Goal: Transaction & Acquisition: Purchase product/service

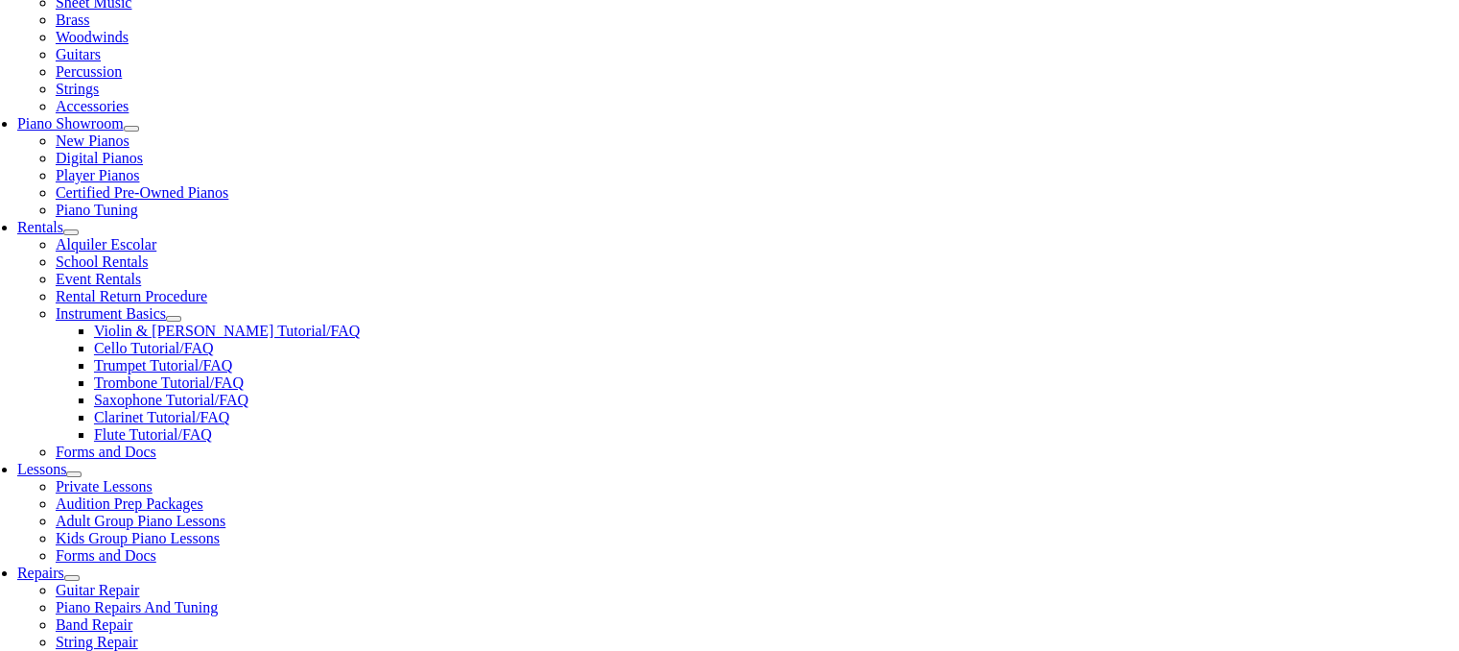
scroll to position [480, 0]
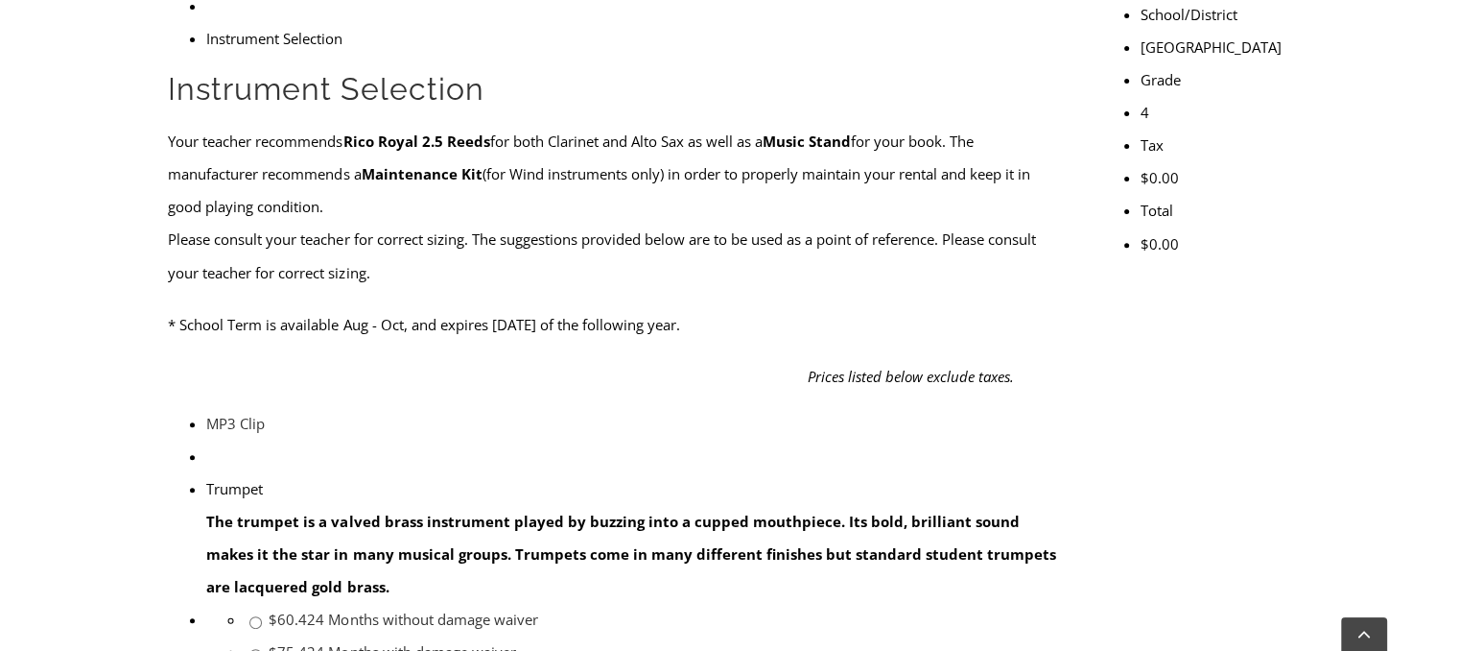
scroll to position [768, 0]
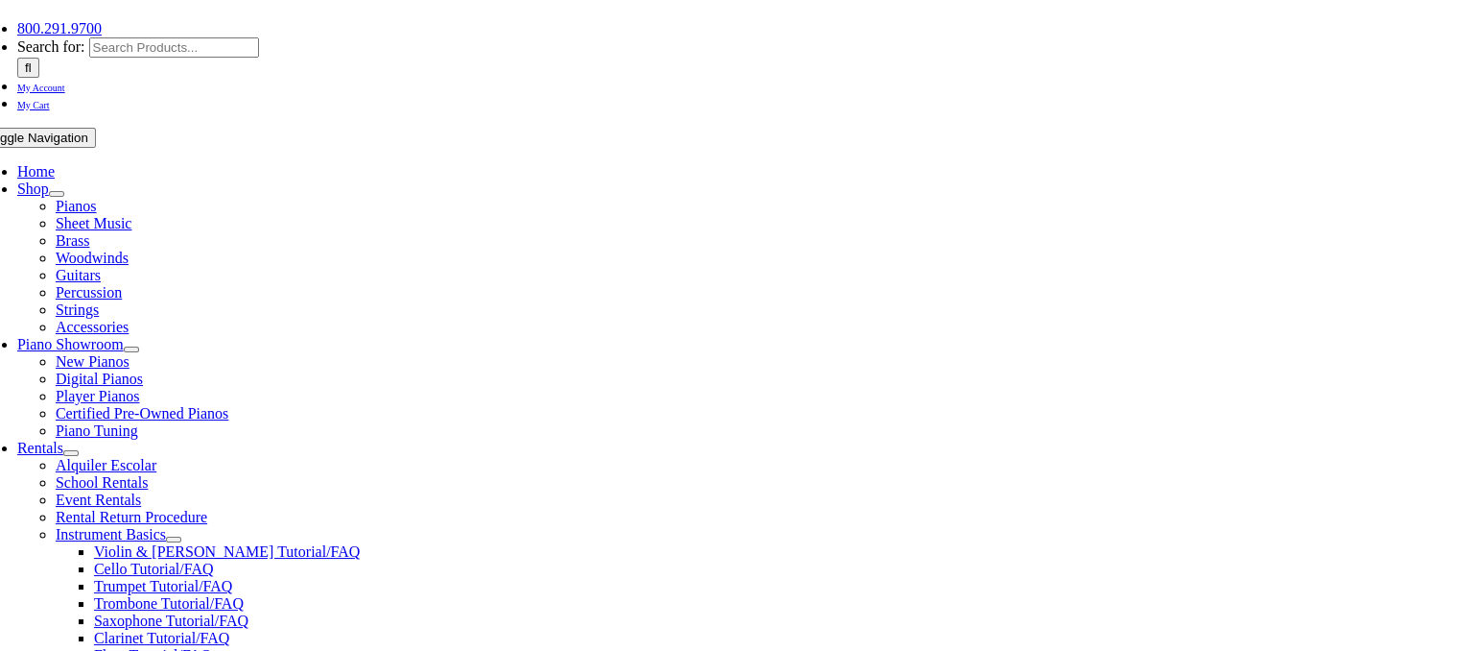
scroll to position [288, 0]
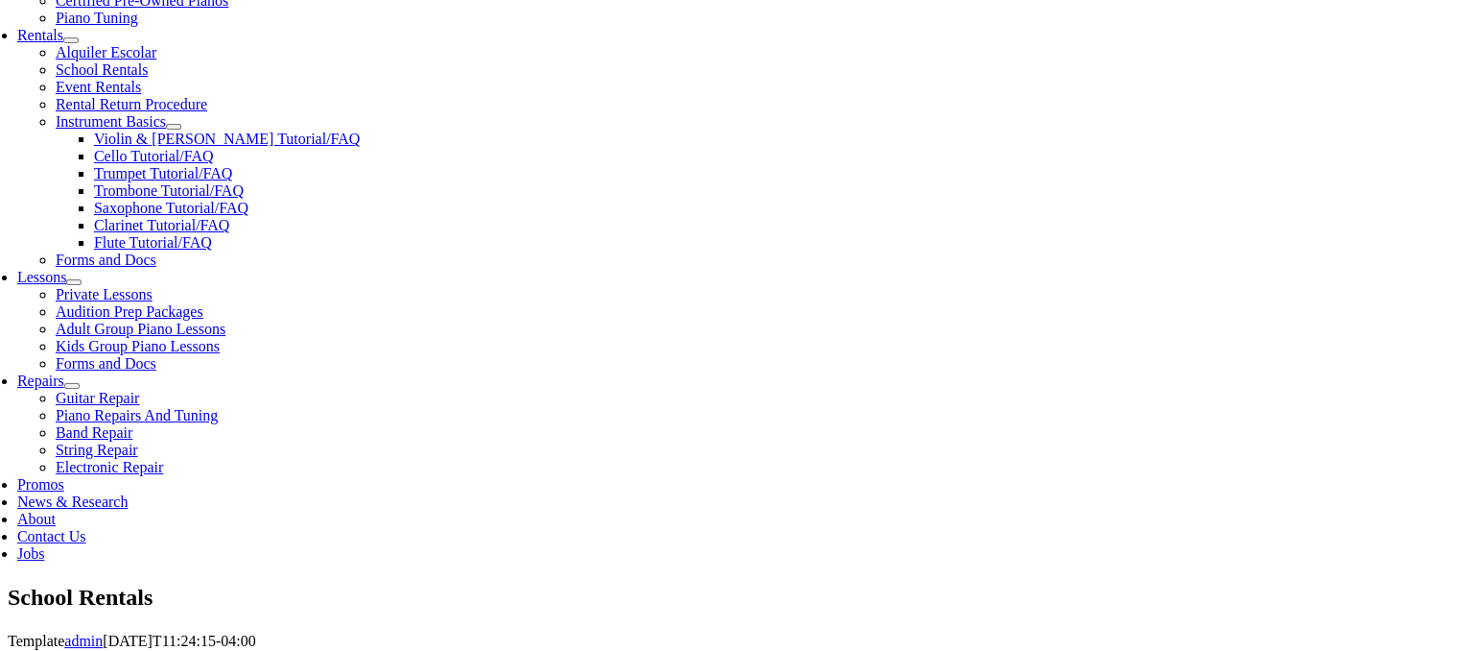
scroll to position [672, 0]
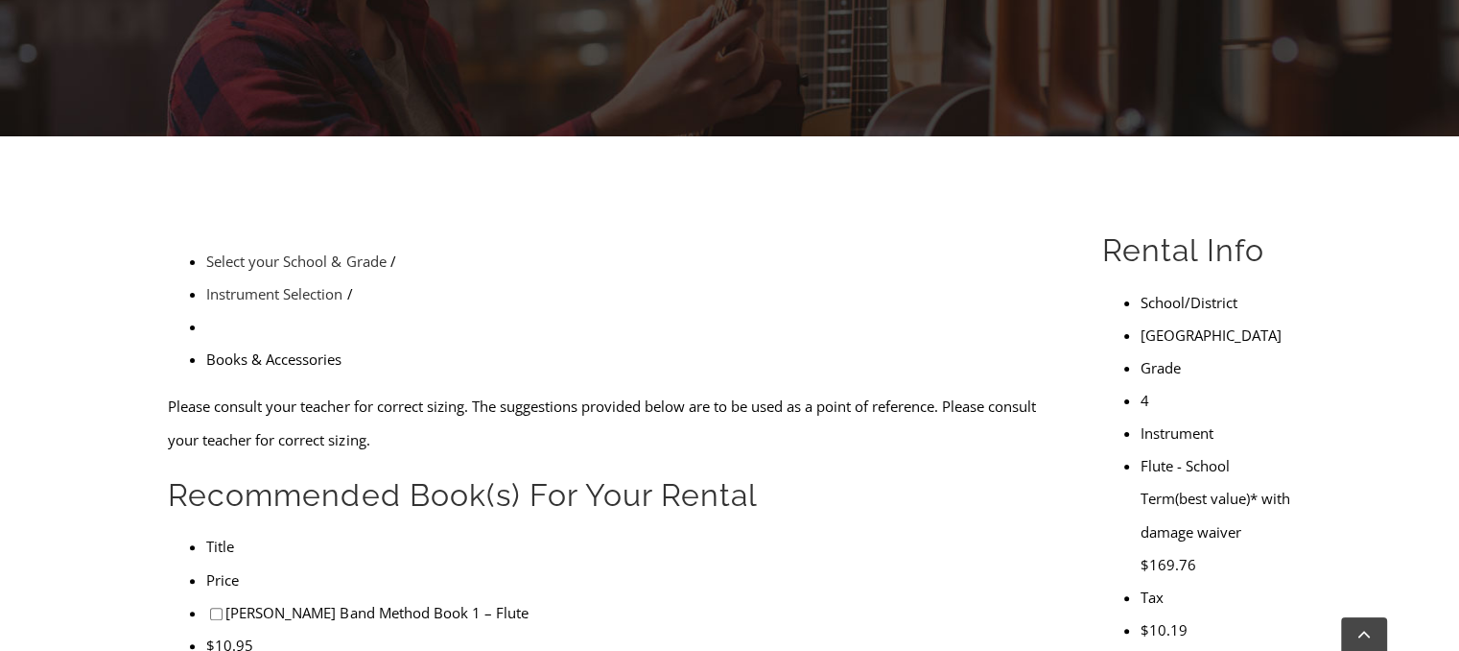
scroll to position [480, 0]
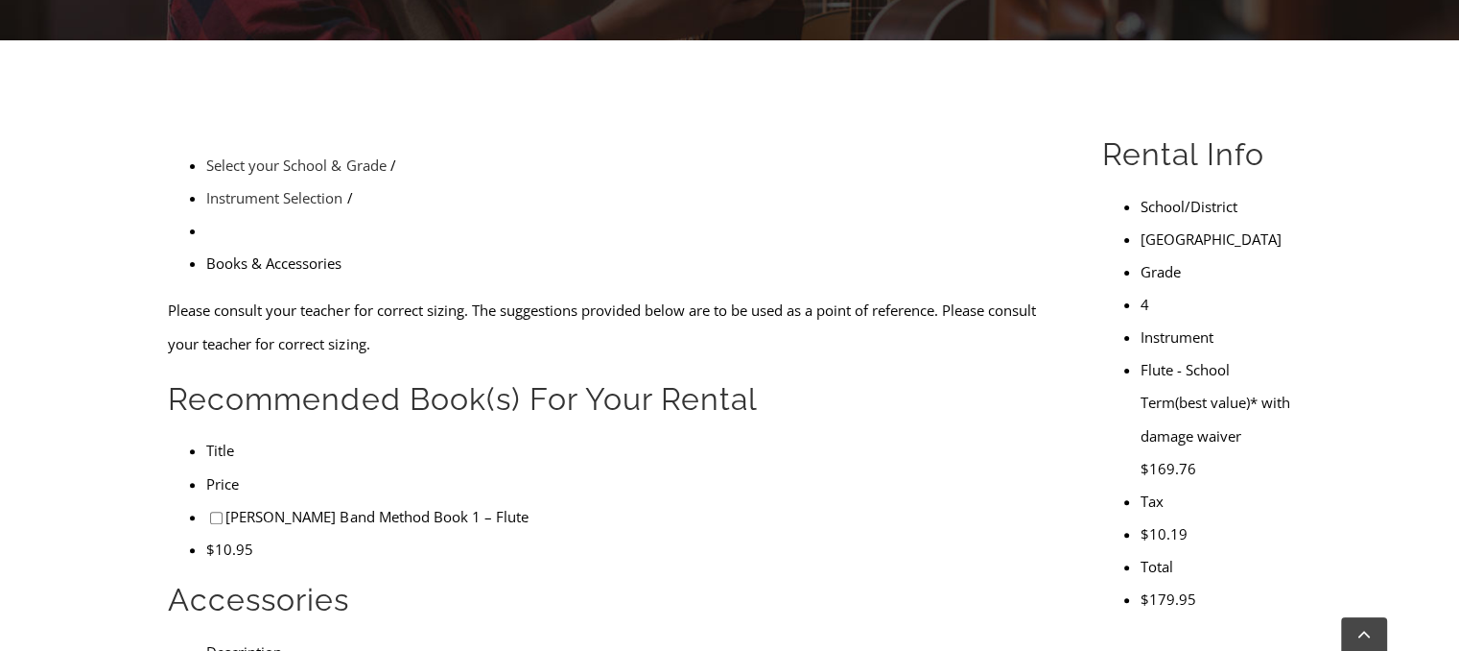
click at [210, 511] on input"] "checkbox" at bounding box center [216, 517] width 12 height 12
checkbox input"] "true"
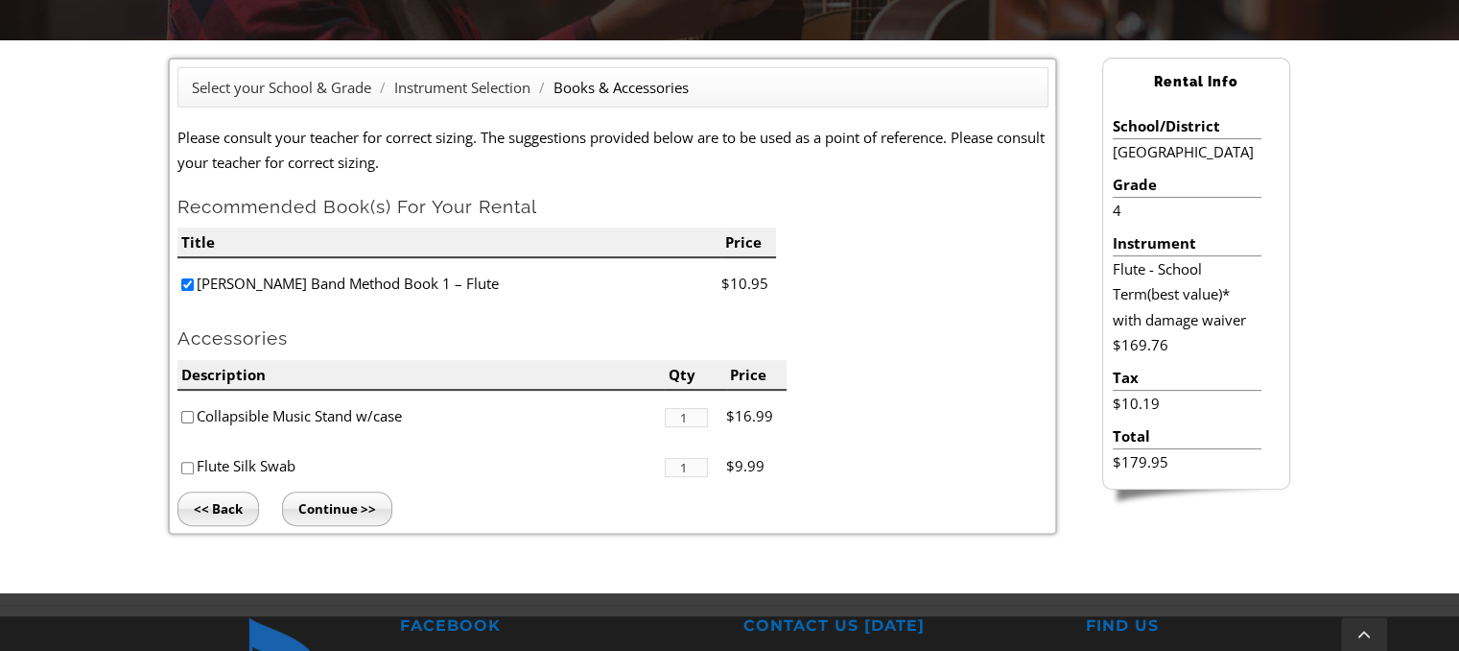
click at [195, 415] on li "Collapsible Music Stand w/case" at bounding box center [420, 415] width 487 height 51
click at [184, 416] on input"] "checkbox" at bounding box center [187, 417] width 12 height 12
checkbox input"] "true"
click at [187, 473] on li "Flute Silk Swab" at bounding box center [420, 465] width 487 height 51
click at [189, 465] on input"] "checkbox" at bounding box center [187, 467] width 12 height 12
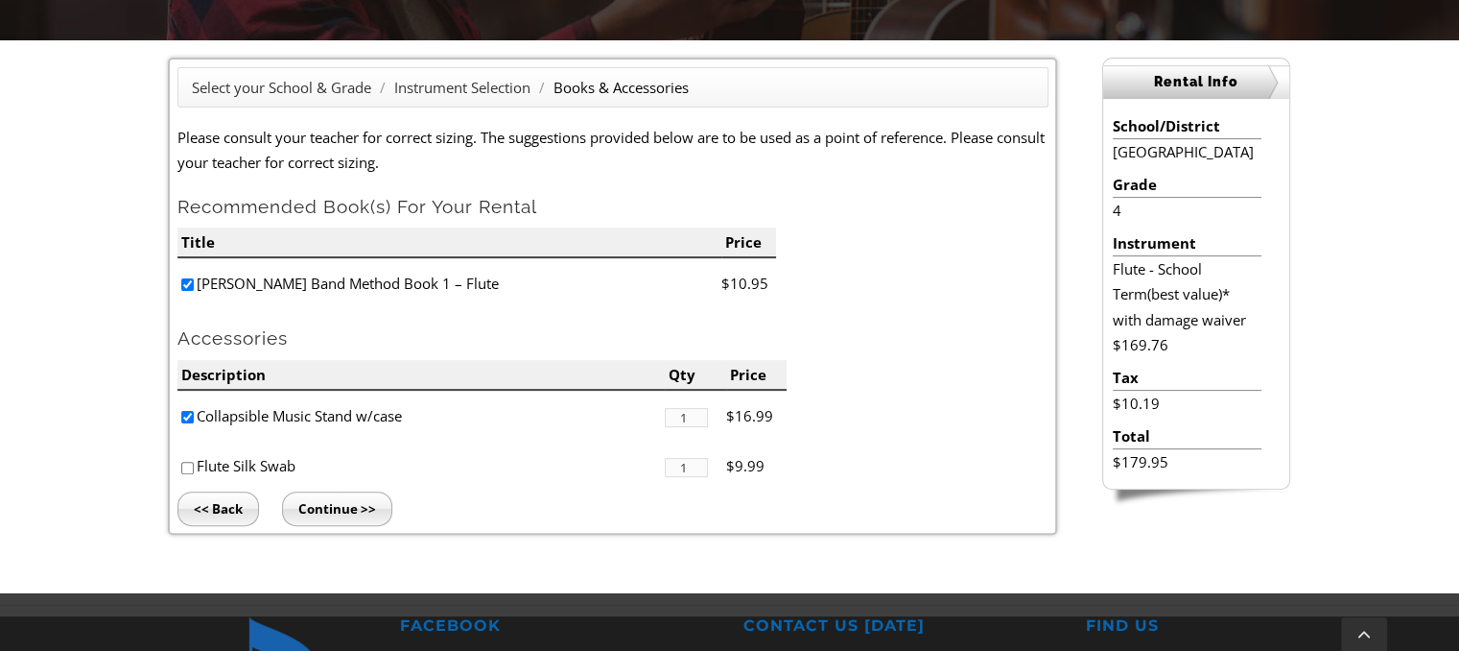
checkbox input"] "true"
click at [301, 509] on input "Continue >>" at bounding box center [337, 508] width 110 height 35
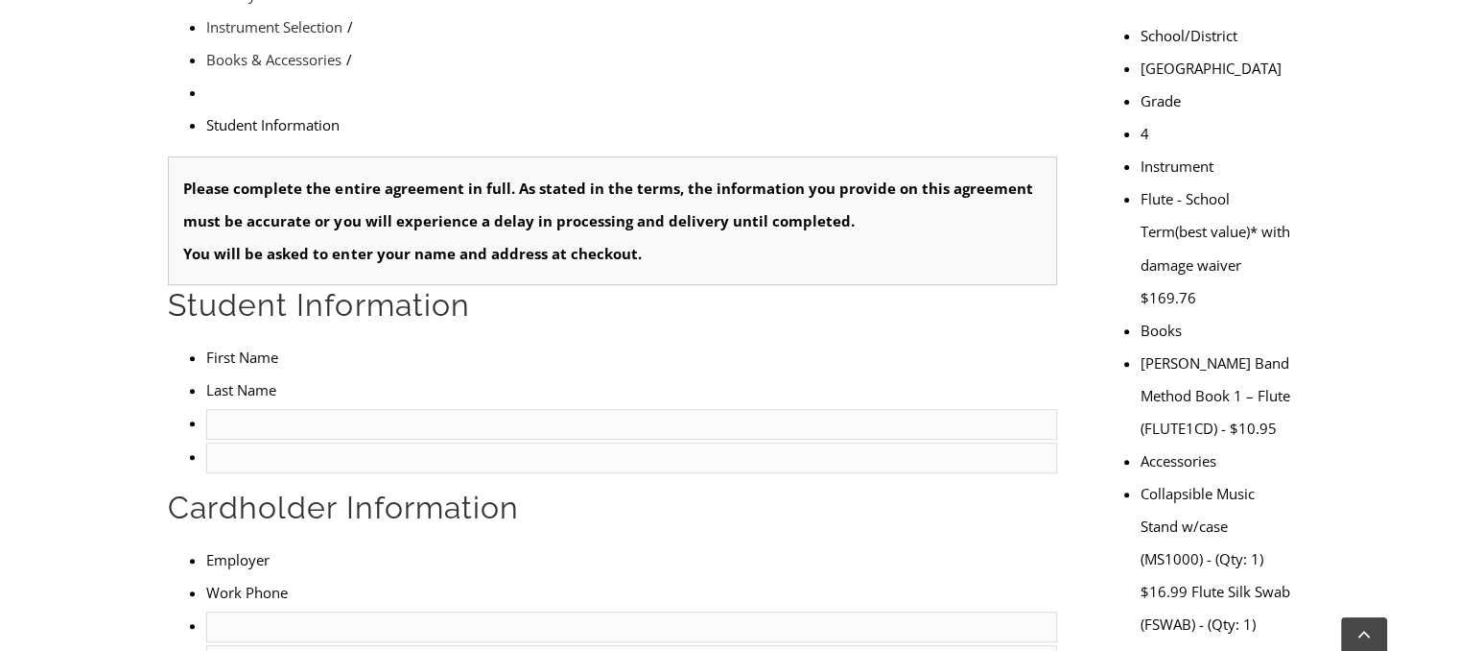
scroll to position [768, 0]
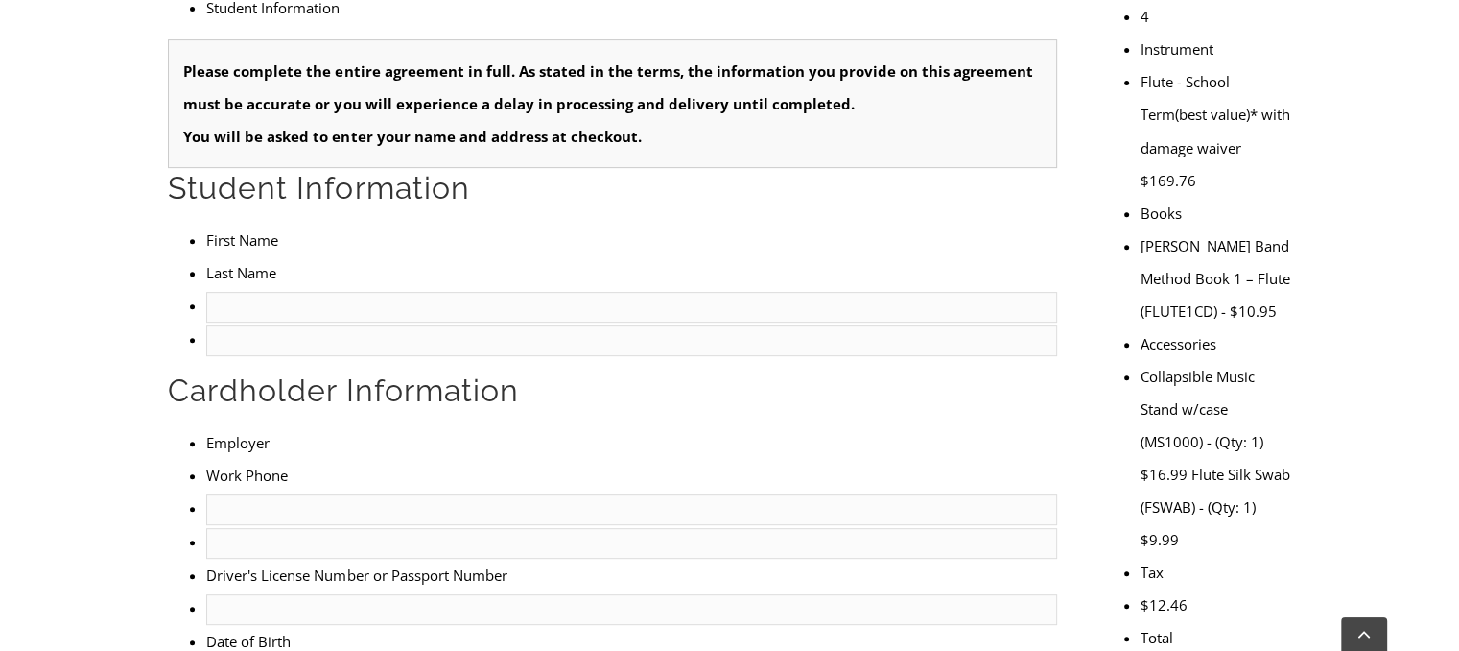
type input "1"
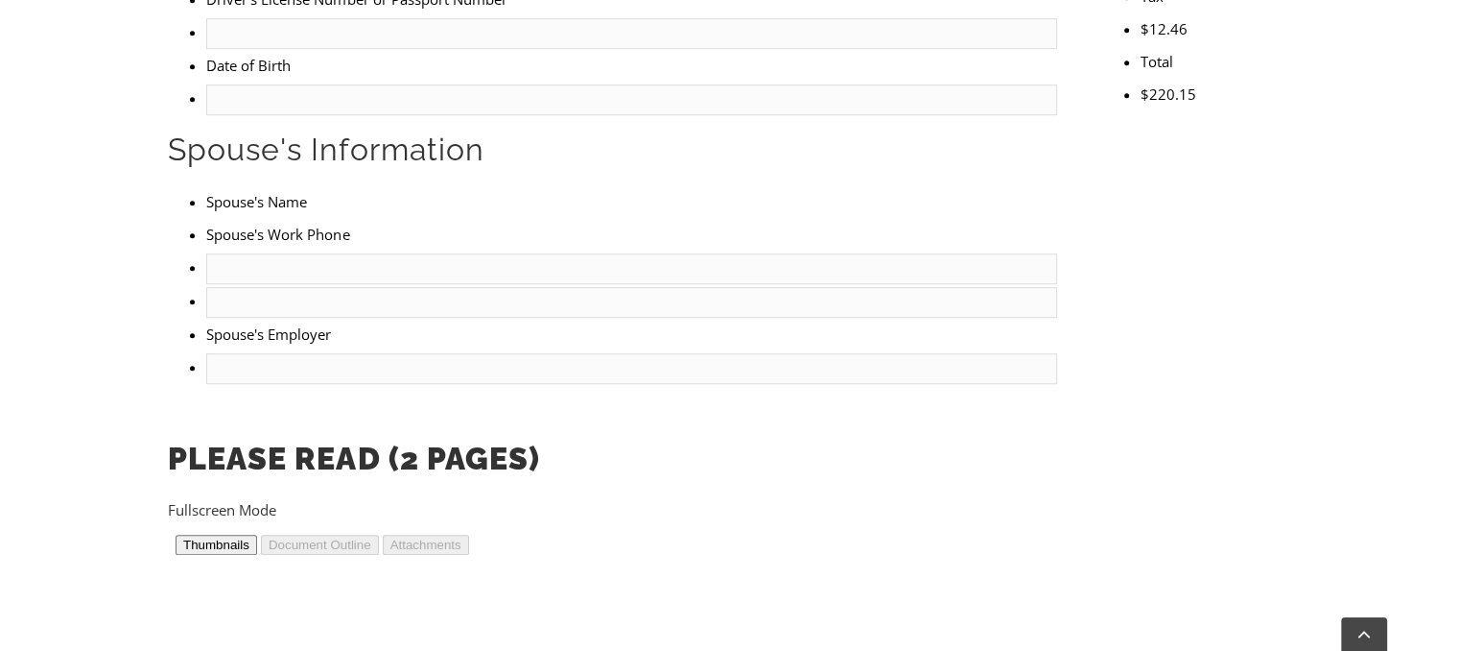
scroll to position [0, 0]
drag, startPoint x: 1035, startPoint y: 580, endPoint x: 1224, endPoint y: 580, distance: 189.0
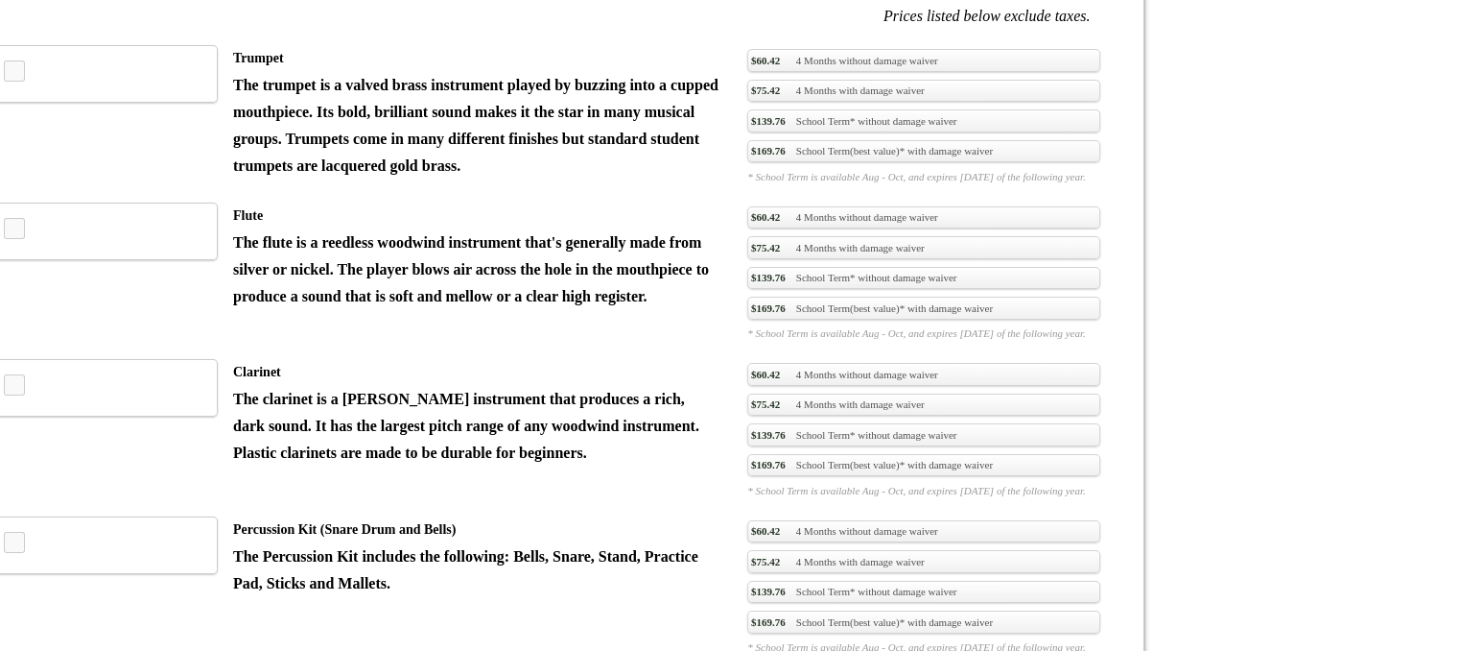
scroll to position [1497, 0]
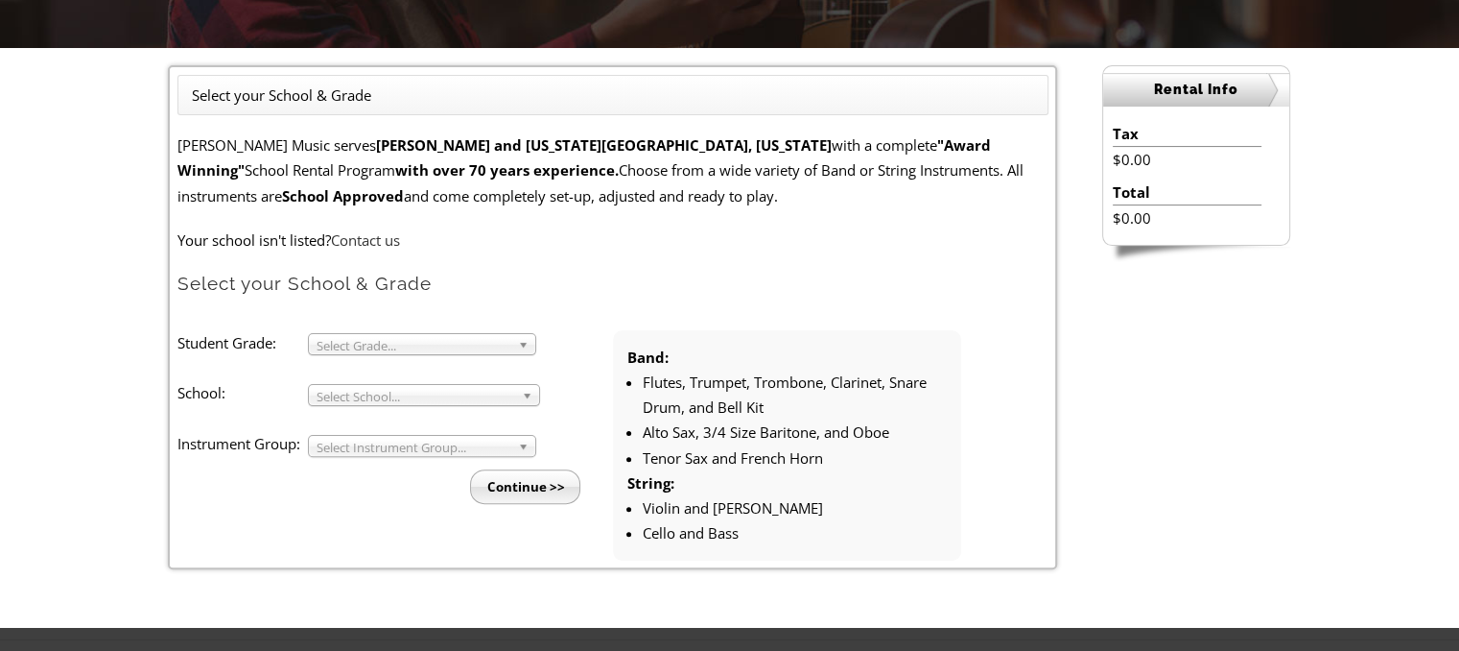
click at [425, 342] on span "Select Grade..." at bounding box center [414, 345] width 194 height 23
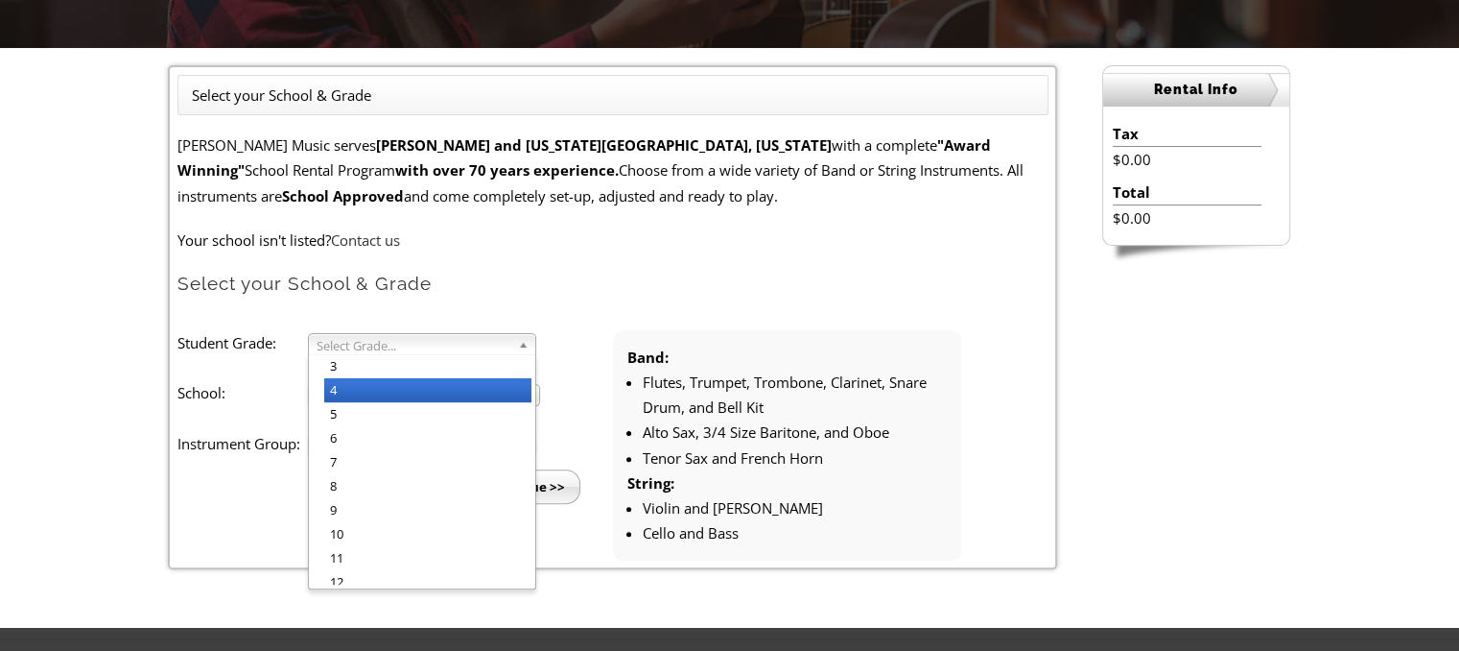
click at [388, 385] on li "4" at bounding box center [427, 390] width 207 height 24
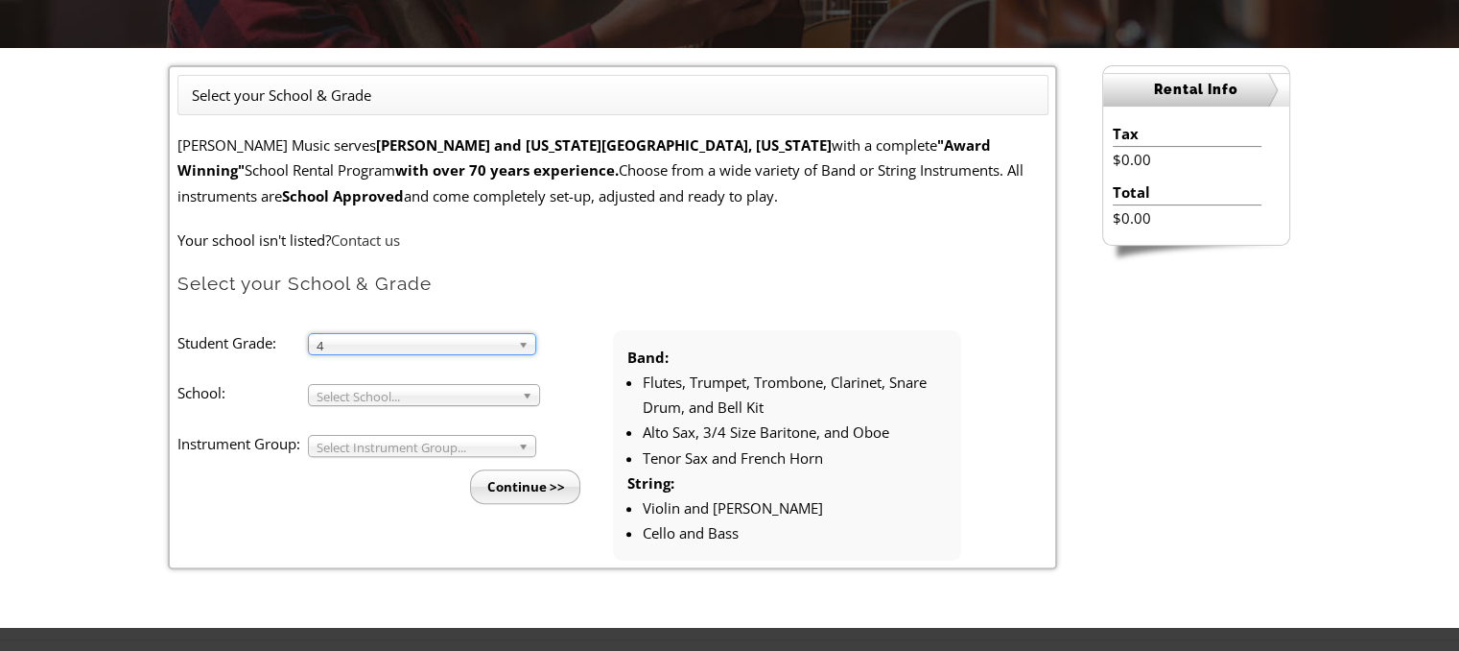
click at [385, 390] on span "Select School..." at bounding box center [416, 396] width 198 height 23
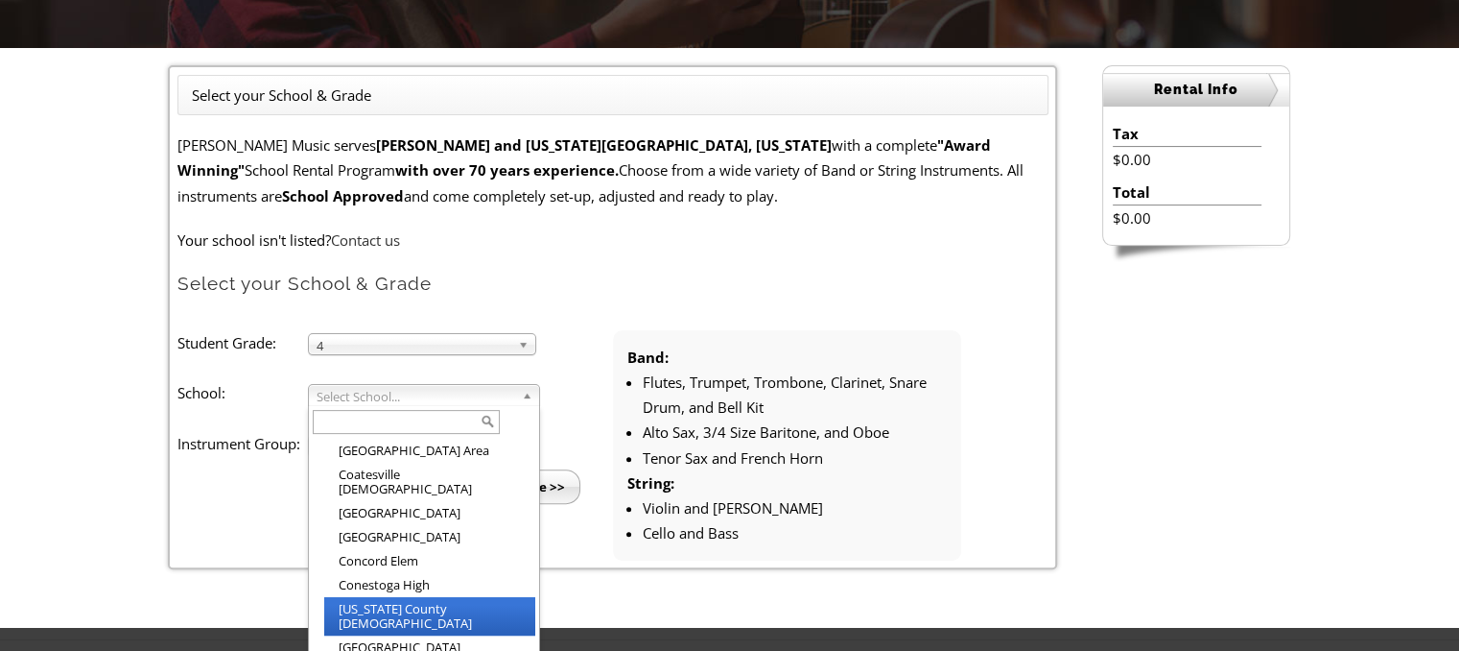
scroll to position [696, 0]
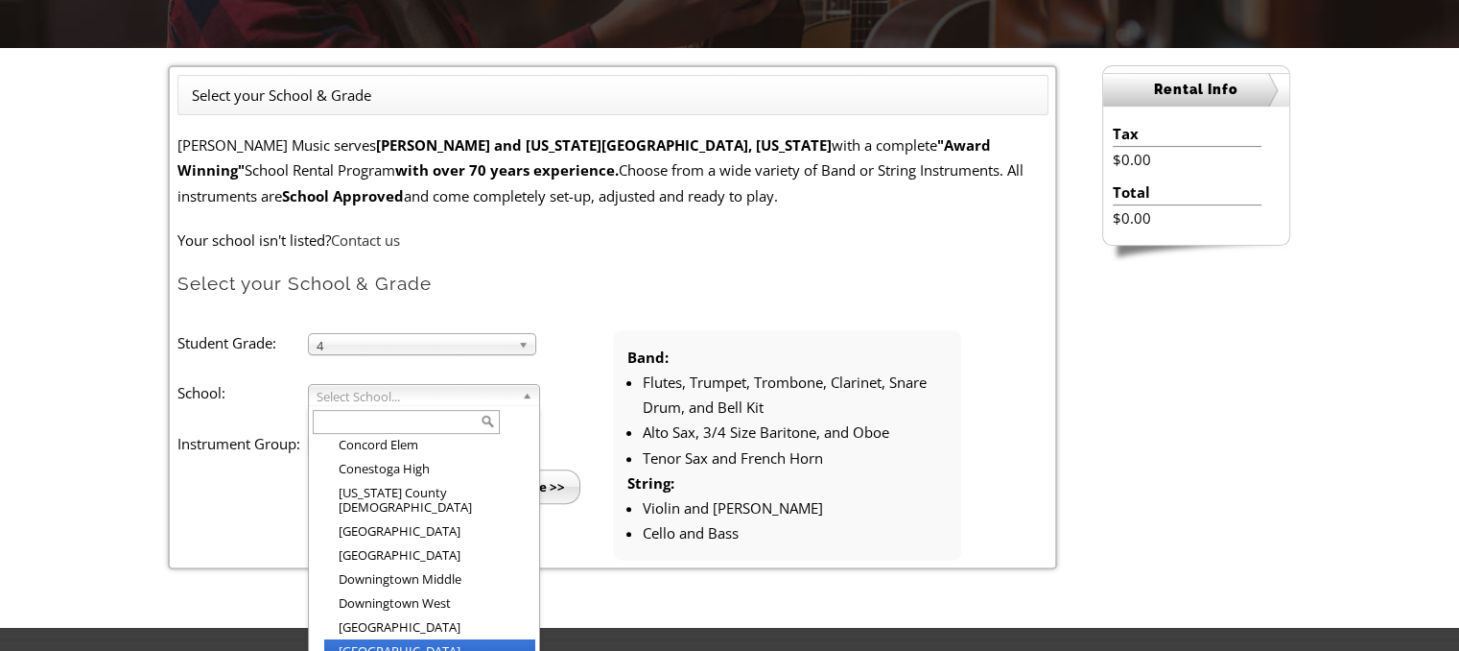
click at [398, 639] on li "[GEOGRAPHIC_DATA]" at bounding box center [429, 651] width 211 height 24
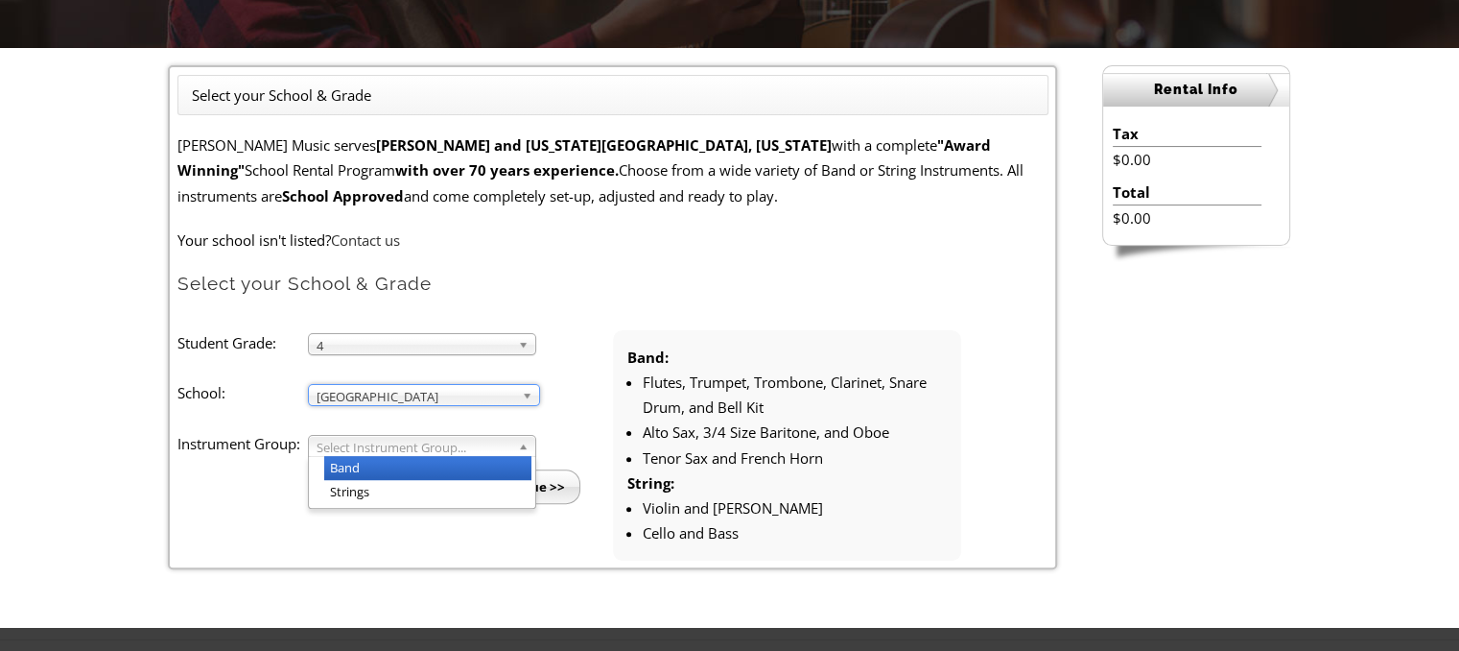
click at [369, 444] on span "Select Instrument Group..." at bounding box center [414, 447] width 194 height 23
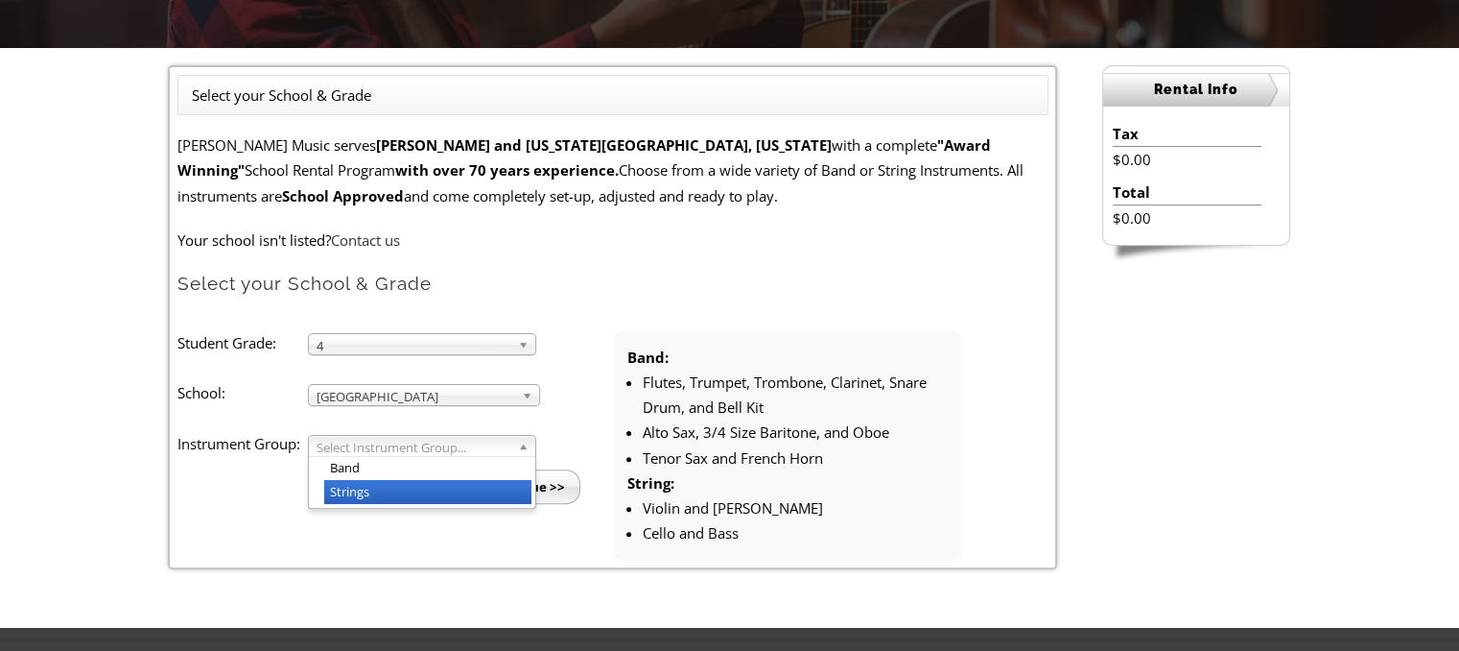
click at [360, 483] on li "Strings" at bounding box center [427, 492] width 207 height 24
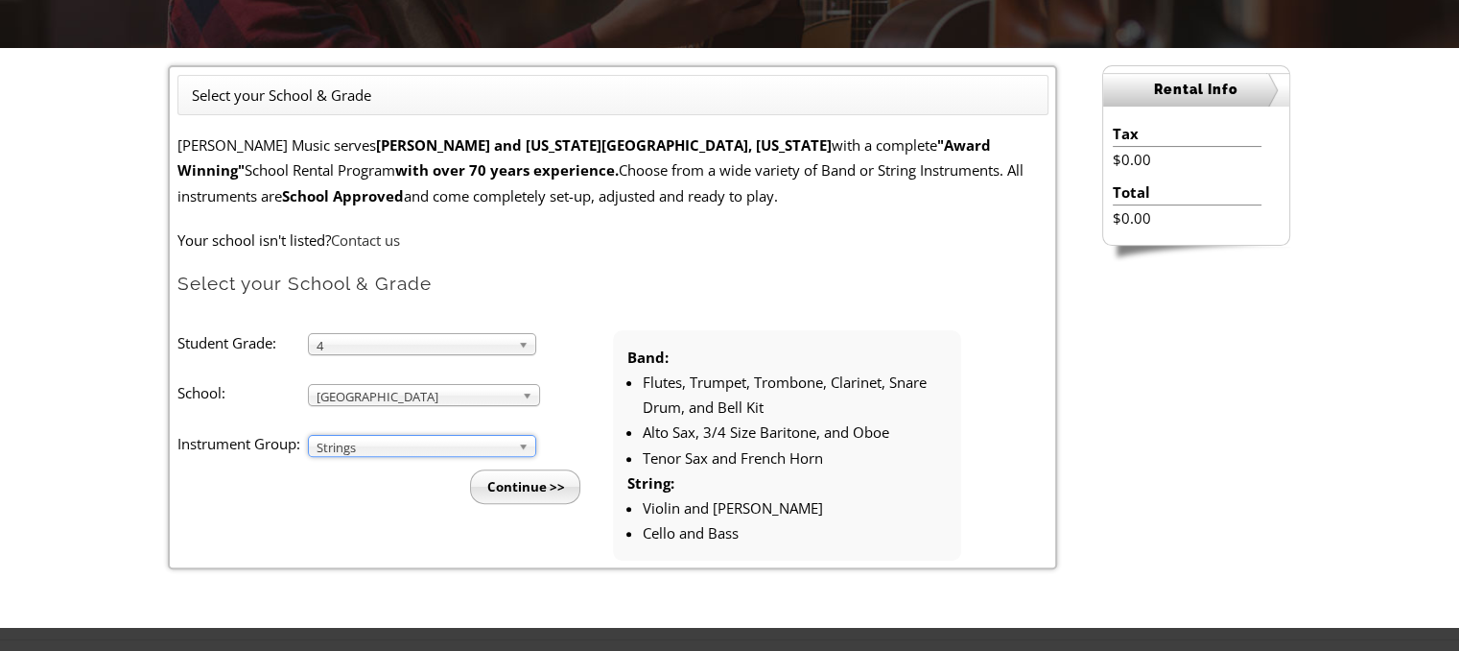
click at [518, 482] on input "Continue >>" at bounding box center [525, 486] width 110 height 35
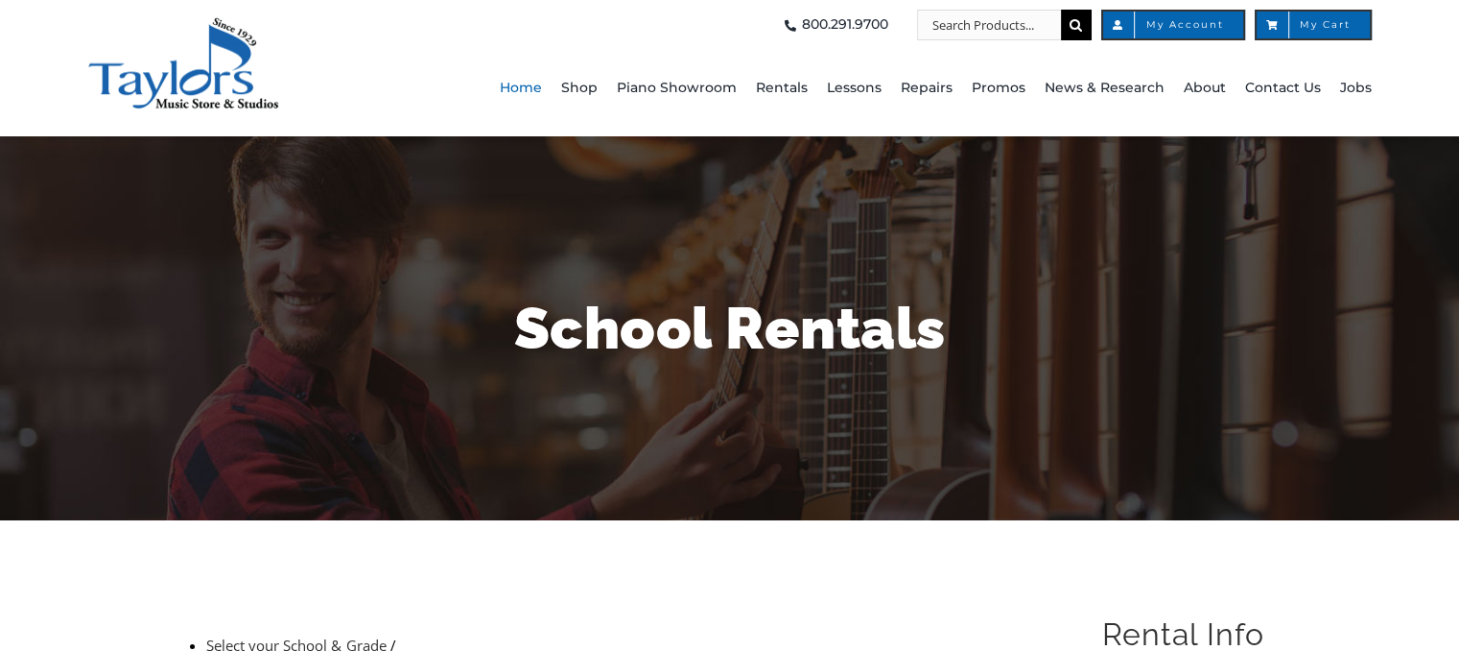
click at [531, 86] on span "Home" at bounding box center [521, 88] width 42 height 31
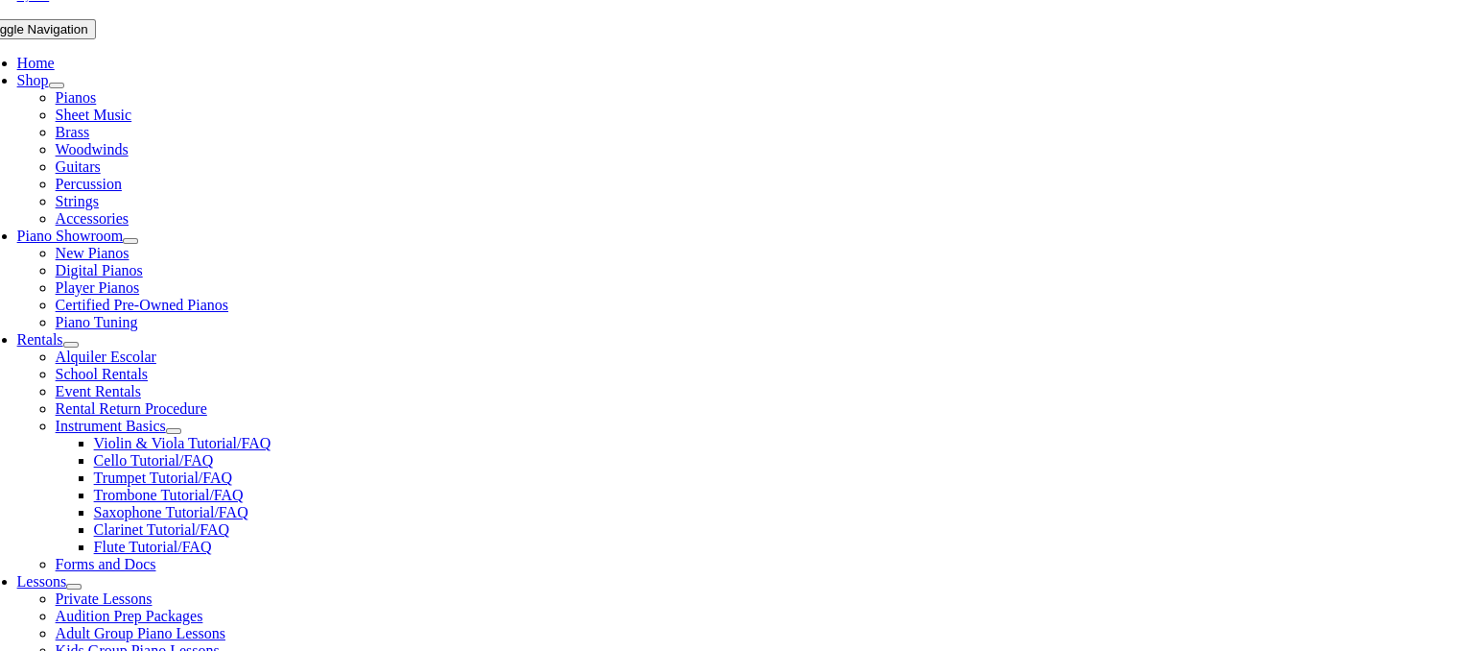
scroll to position [480, 0]
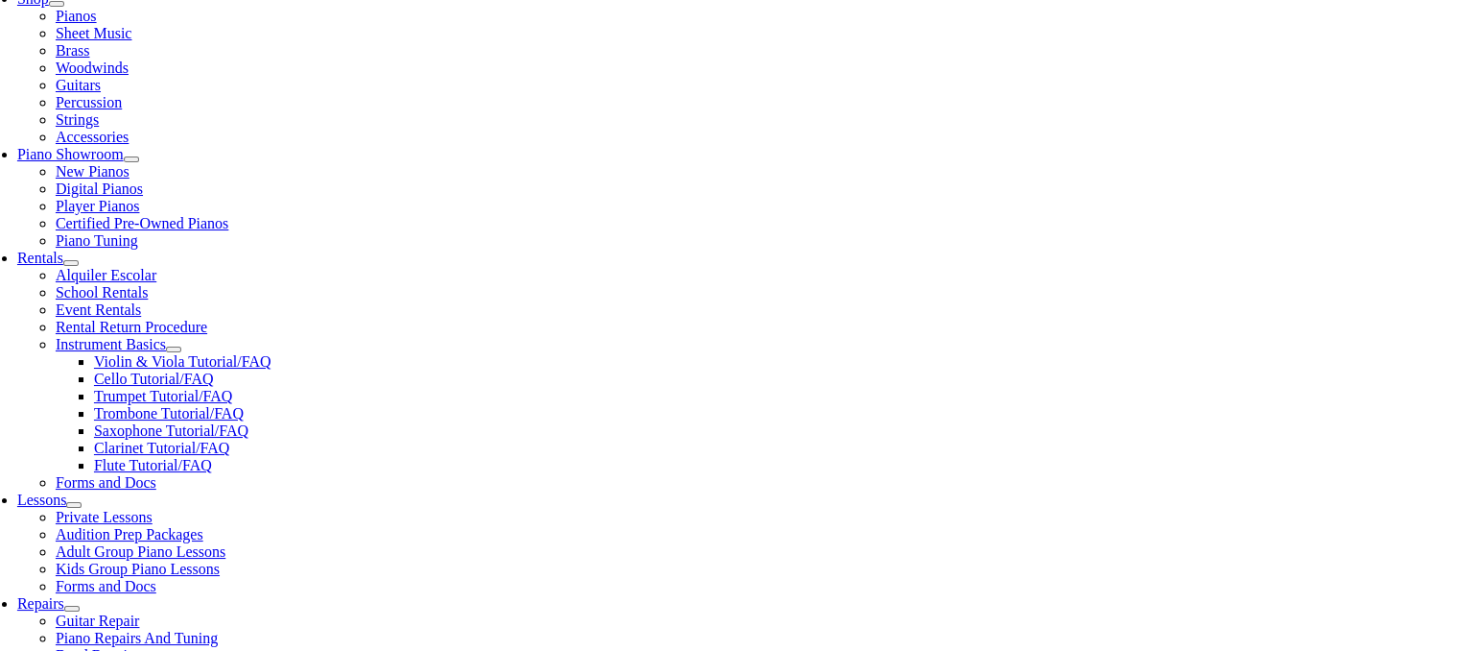
scroll to position [480, 0]
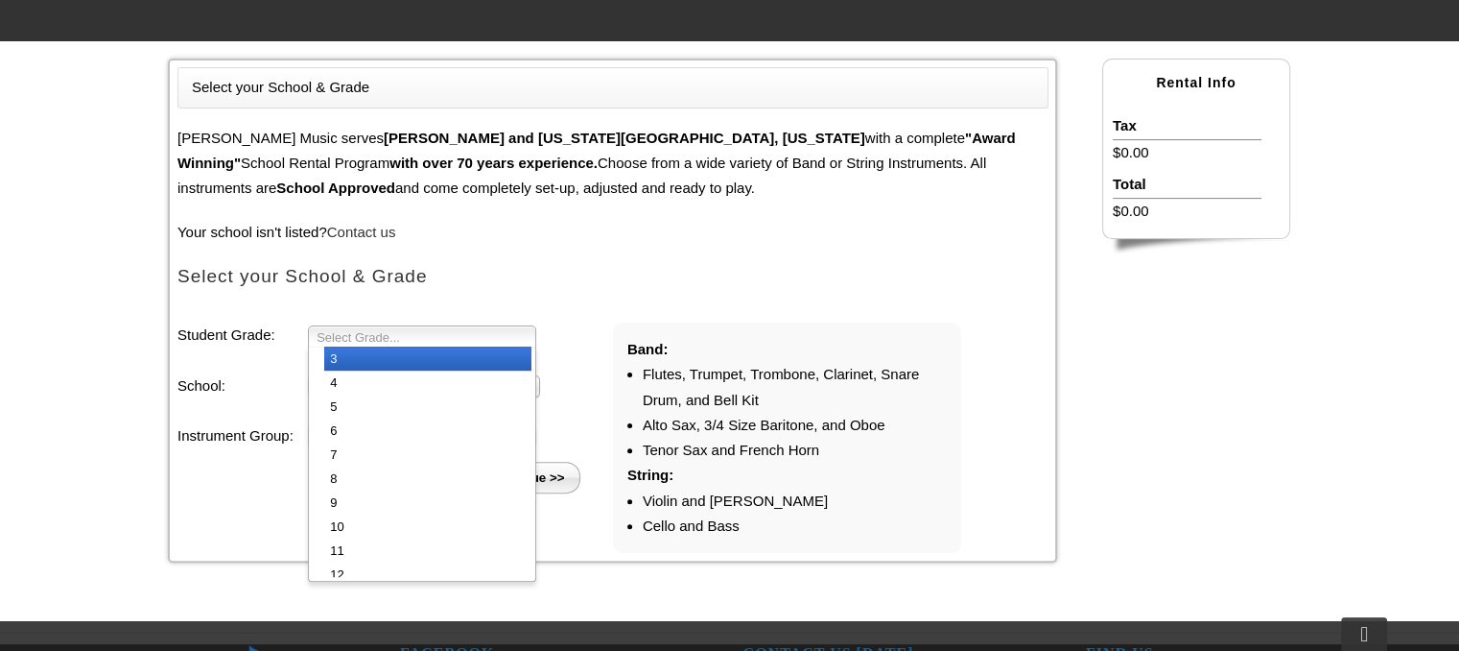
click at [391, 331] on span "Select Grade..." at bounding box center [414, 337] width 194 height 23
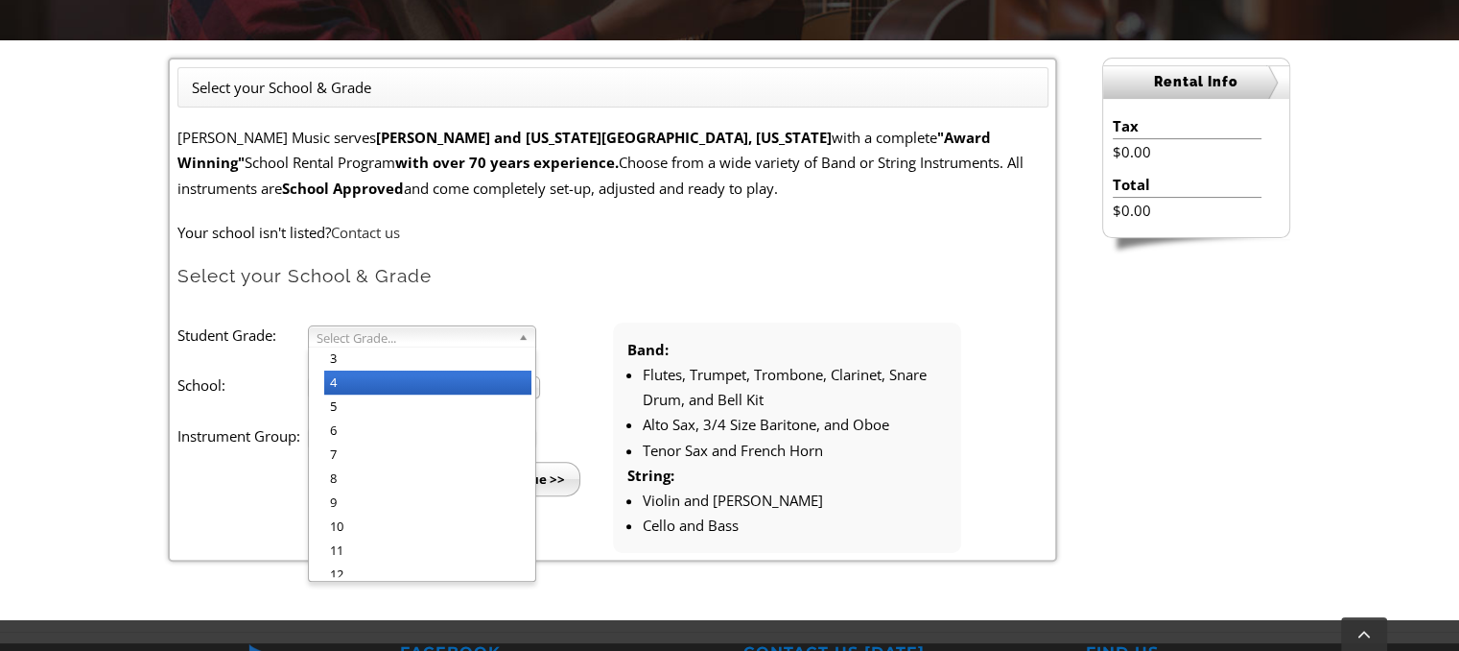
click at [368, 378] on li "4" at bounding box center [427, 382] width 207 height 24
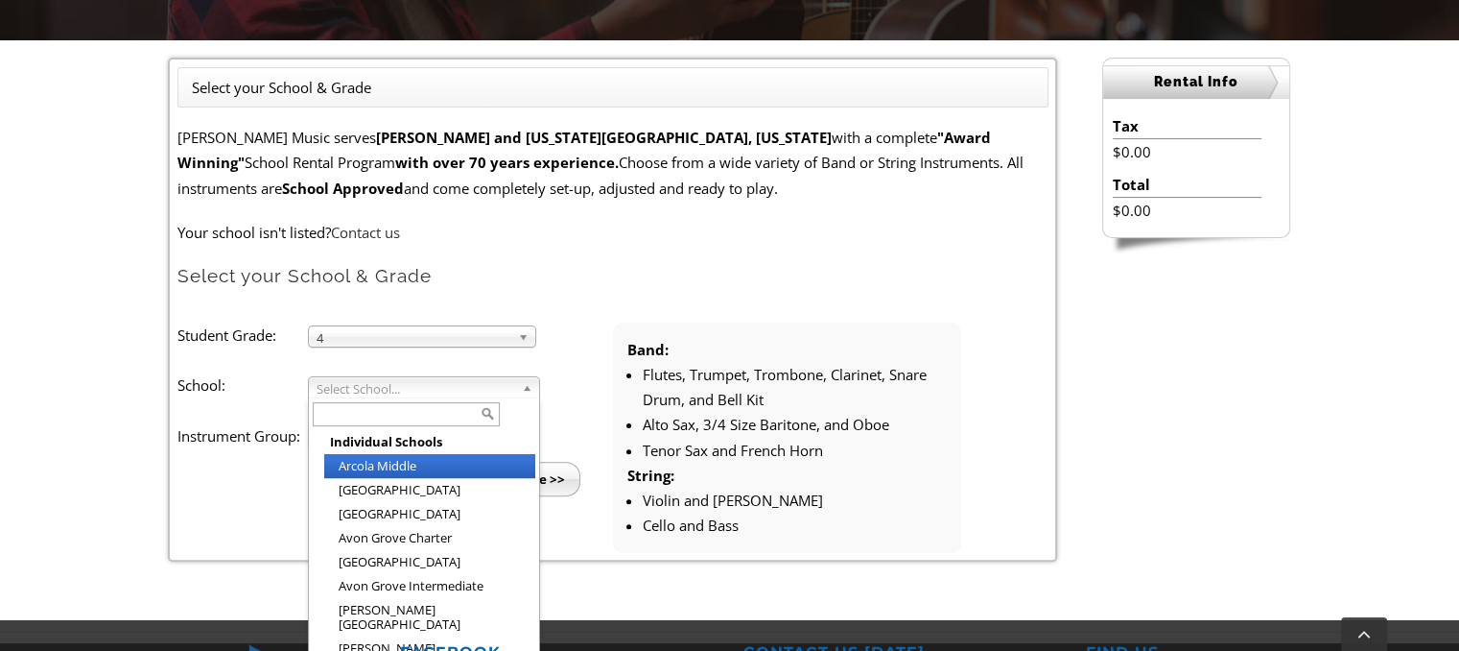
click at [368, 389] on span "Select School..." at bounding box center [416, 388] width 198 height 23
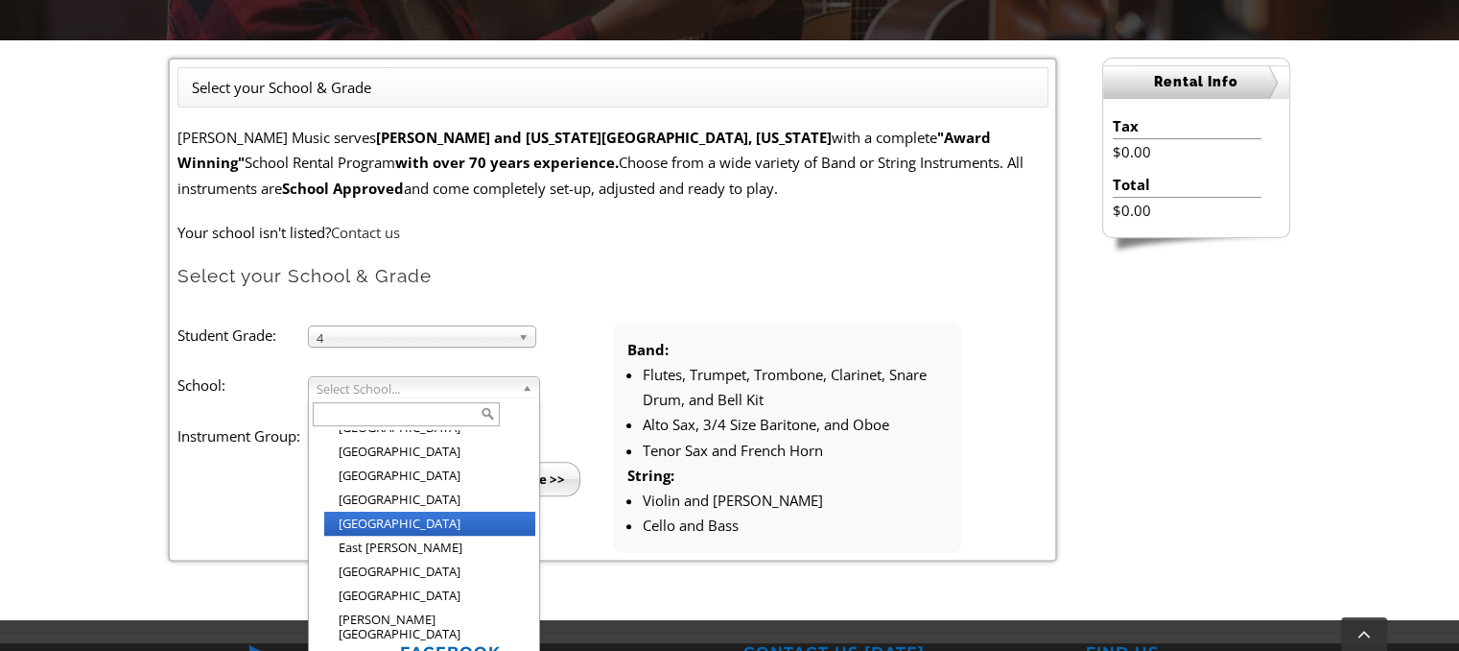
scroll to position [656, 0]
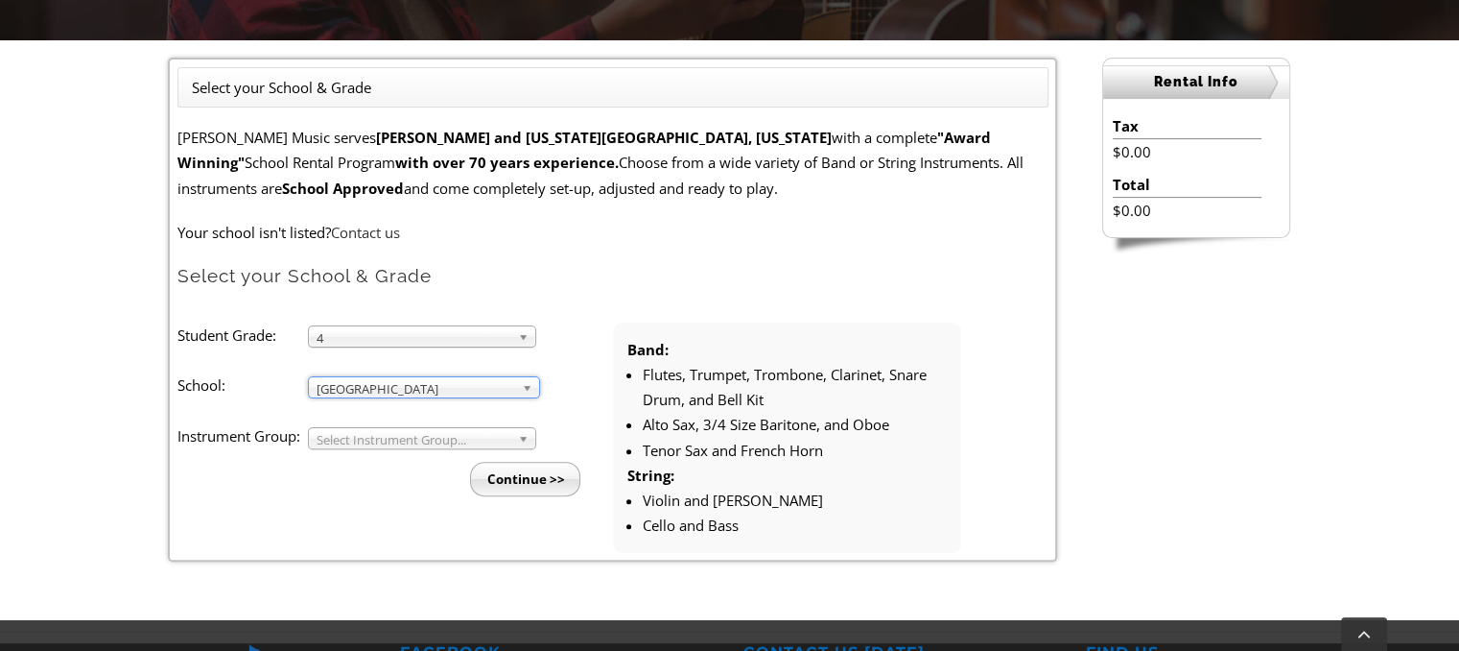
click at [388, 440] on span "Select Instrument Group..." at bounding box center [414, 439] width 194 height 23
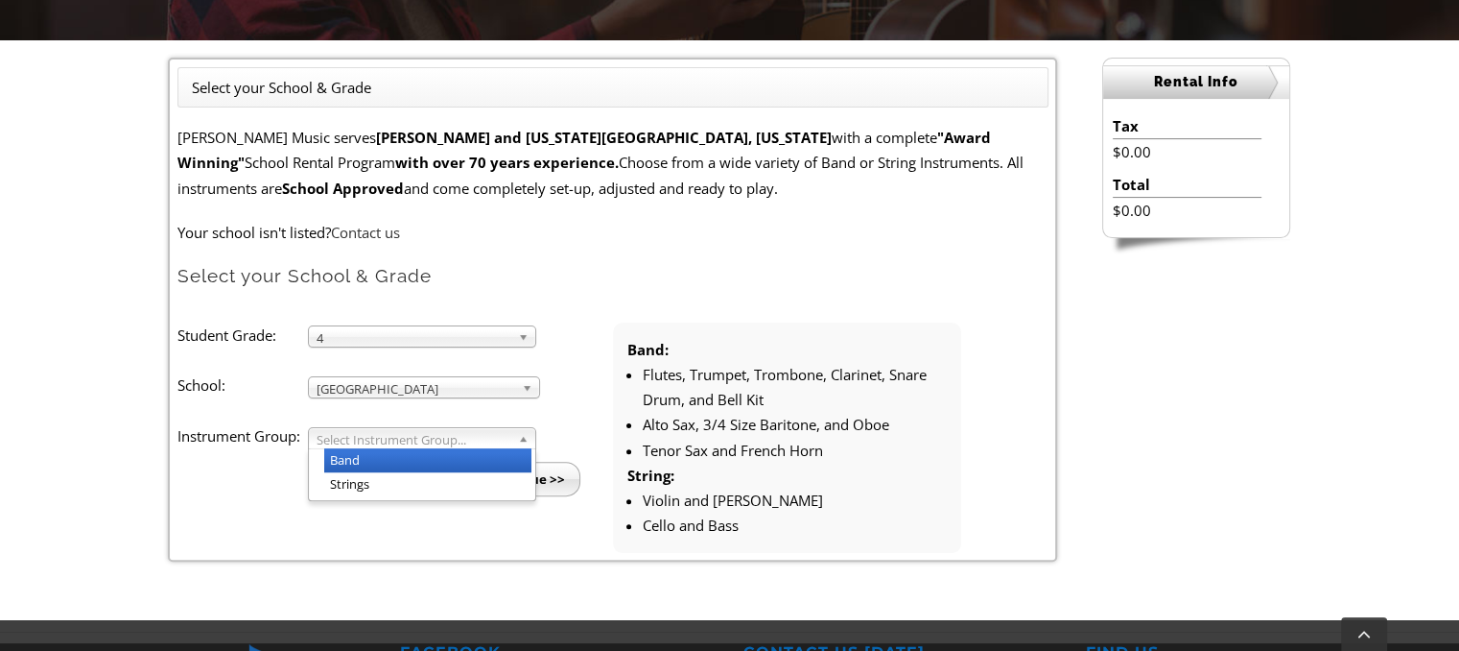
click at [384, 461] on li "Band" at bounding box center [427, 460] width 207 height 24
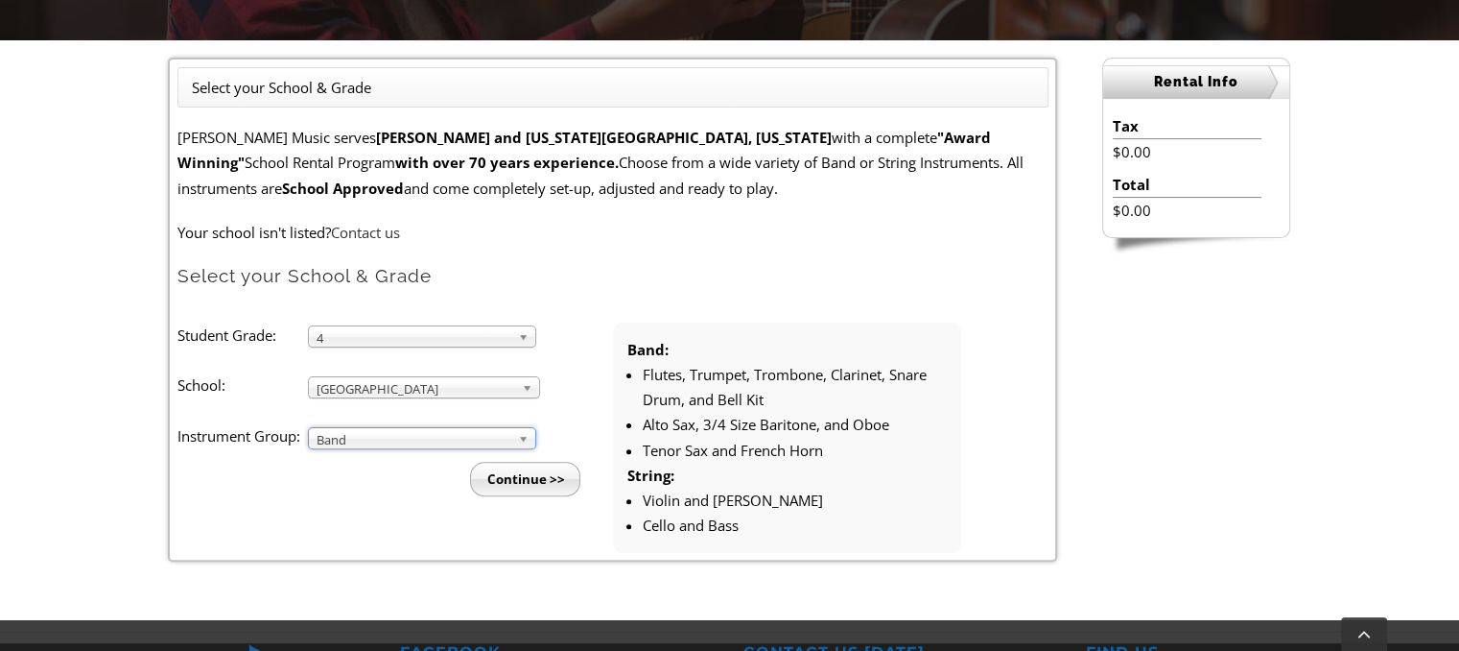
click at [514, 481] on input "Continue >>" at bounding box center [525, 478] width 110 height 35
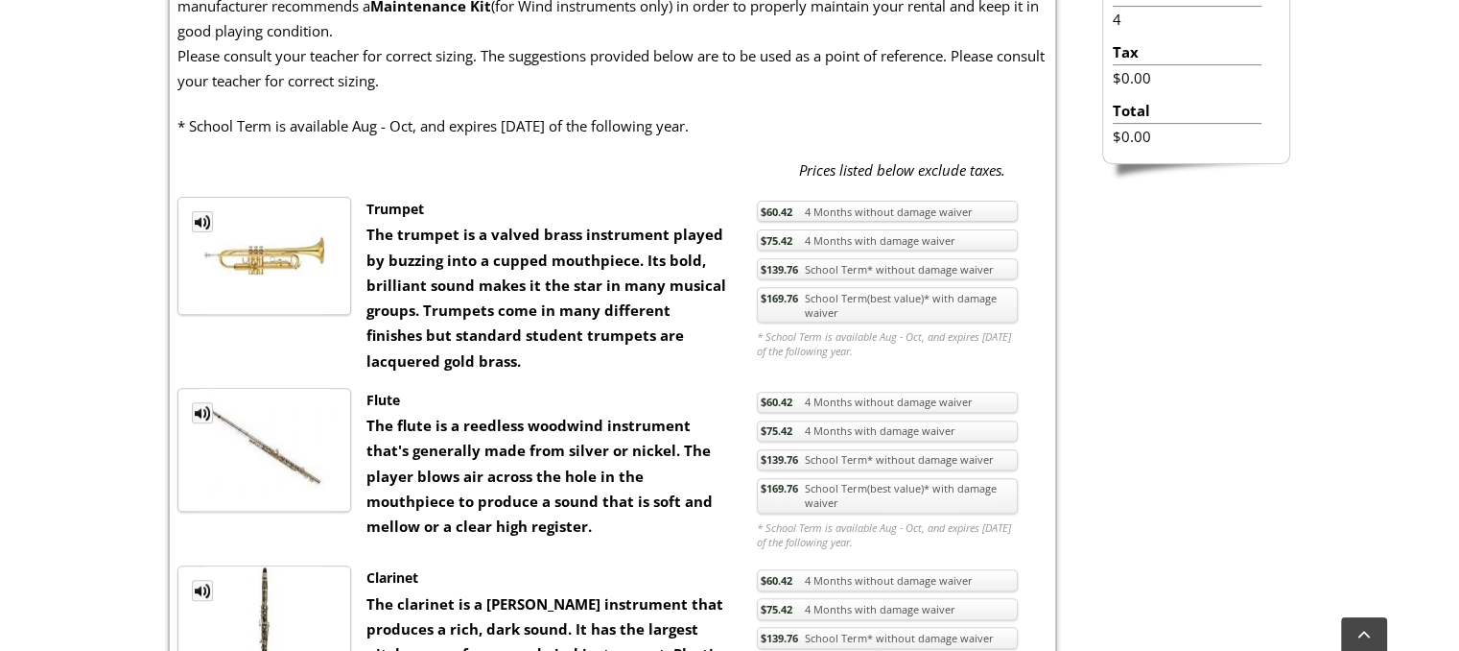
scroll to position [672, 0]
click at [844, 297] on link "$169.76 School Term(best value)* with damage waiver" at bounding box center [887, 304] width 261 height 36
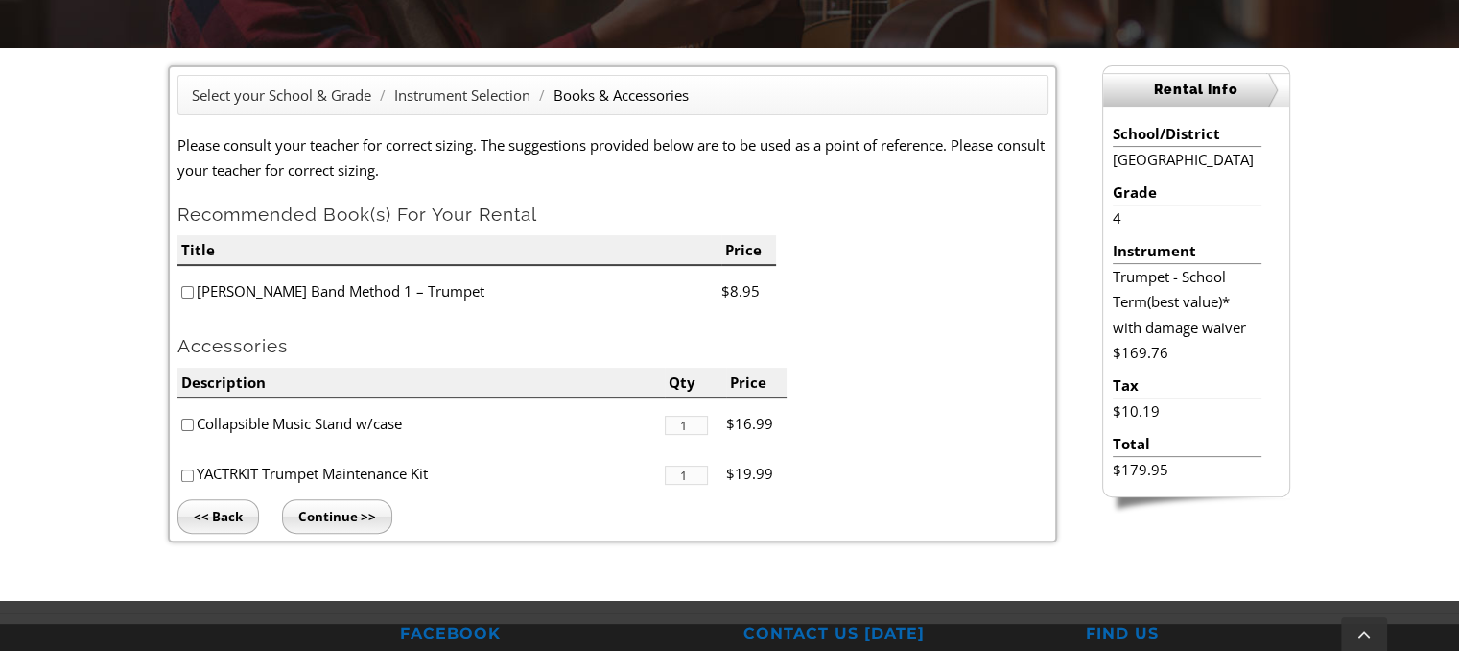
scroll to position [576, 0]
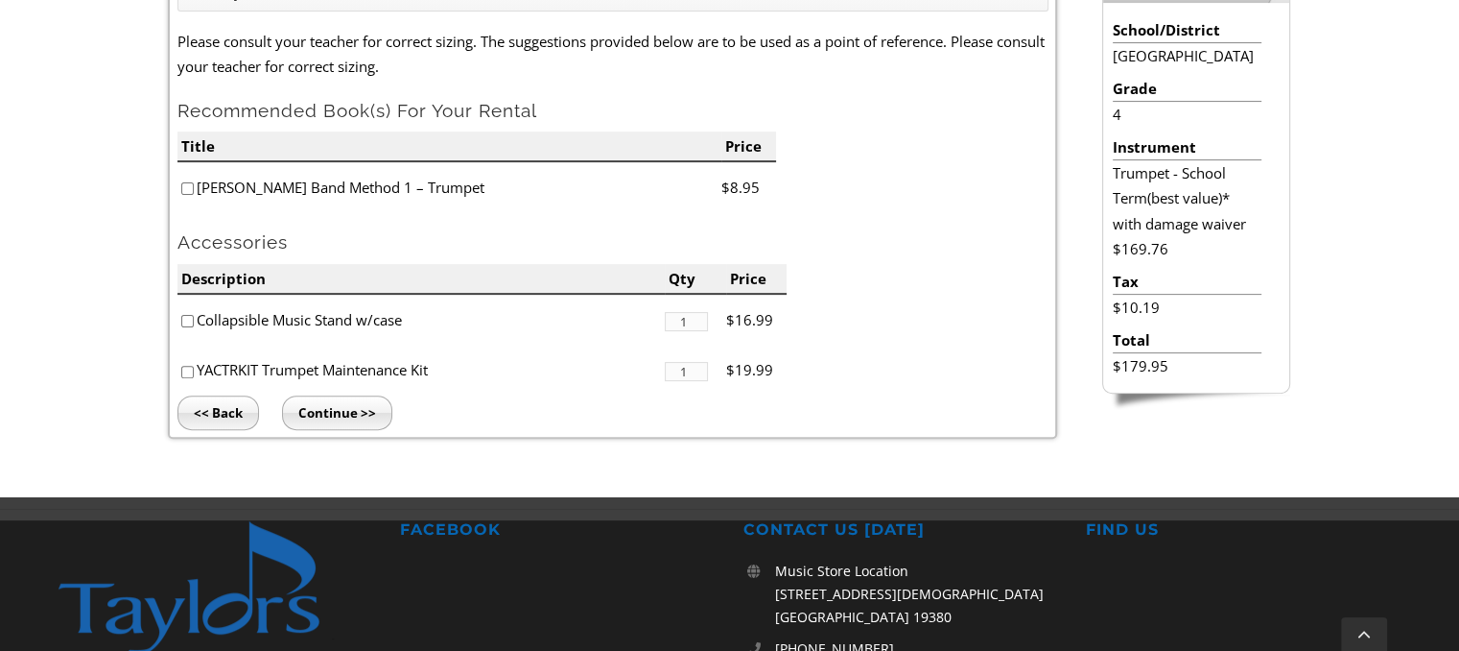
click at [181, 368] on input"] "checkbox" at bounding box center [187, 372] width 12 height 12
checkbox input"] "true"
click at [330, 414] on input "Continue >>" at bounding box center [337, 412] width 110 height 35
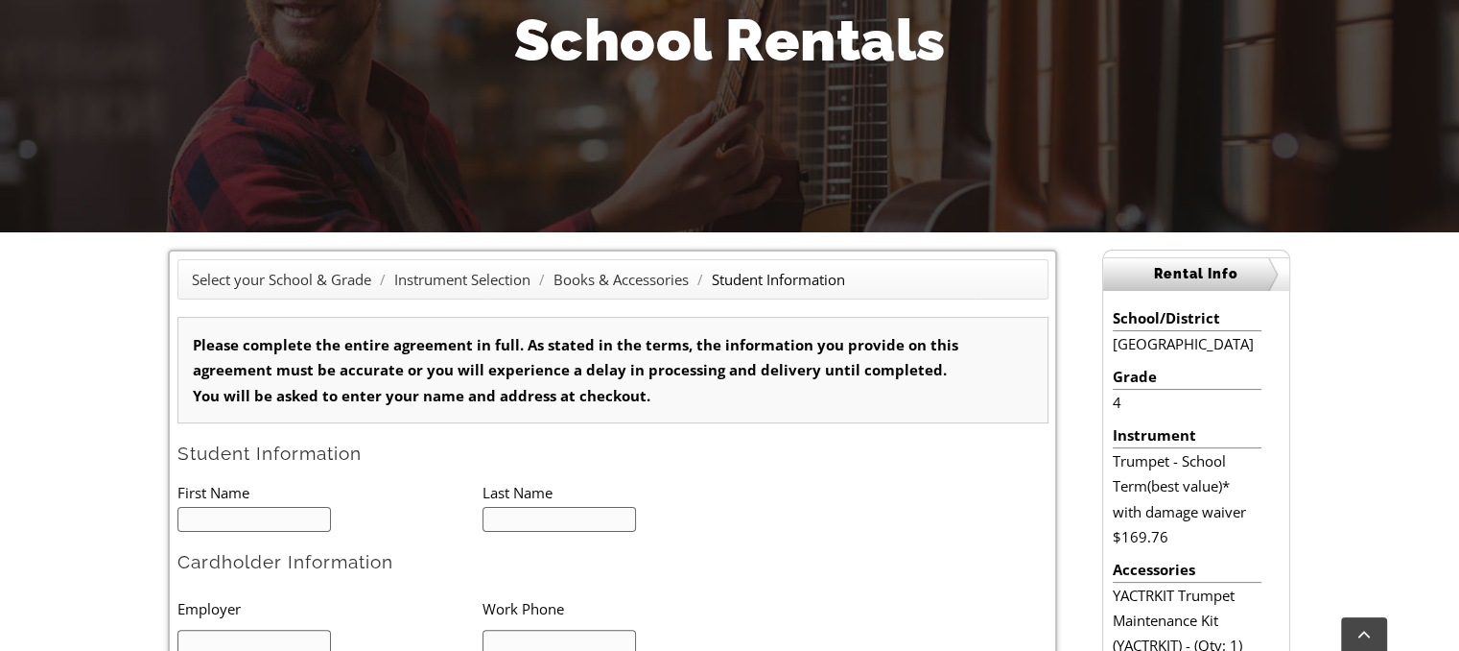
scroll to position [480, 0]
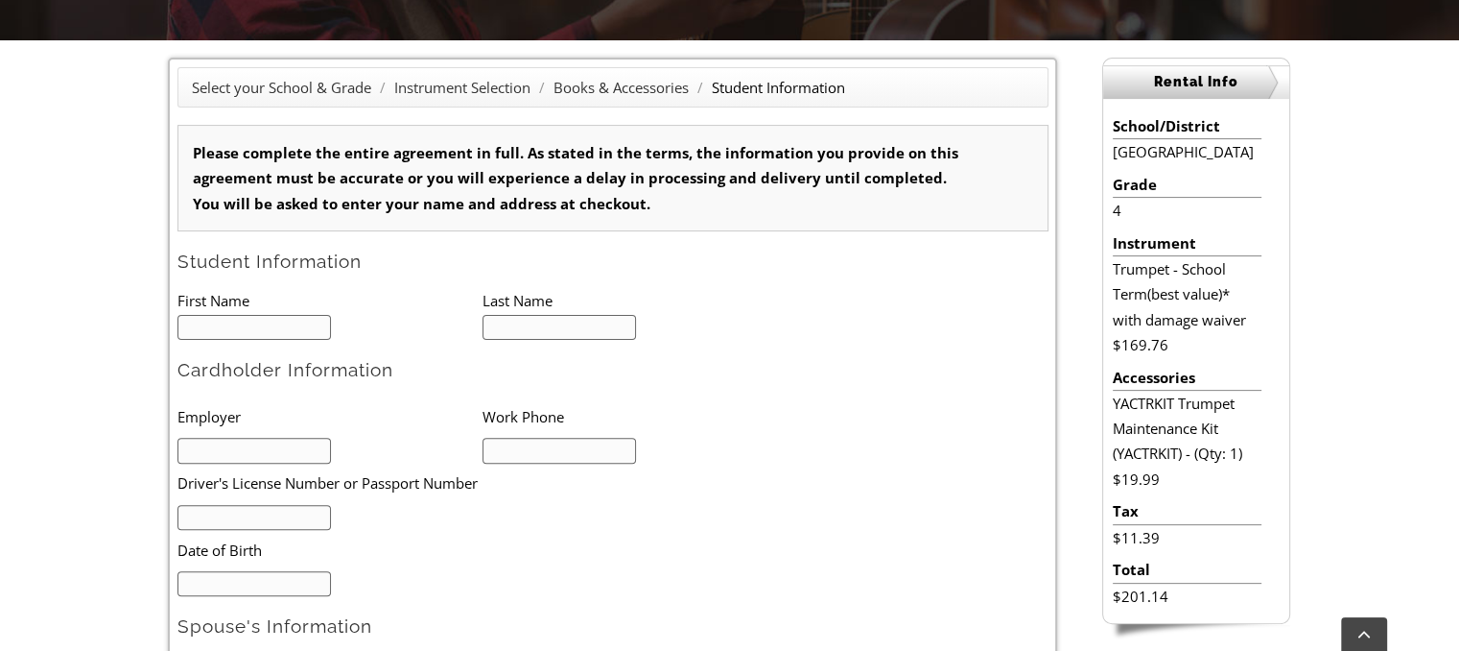
type input "1"
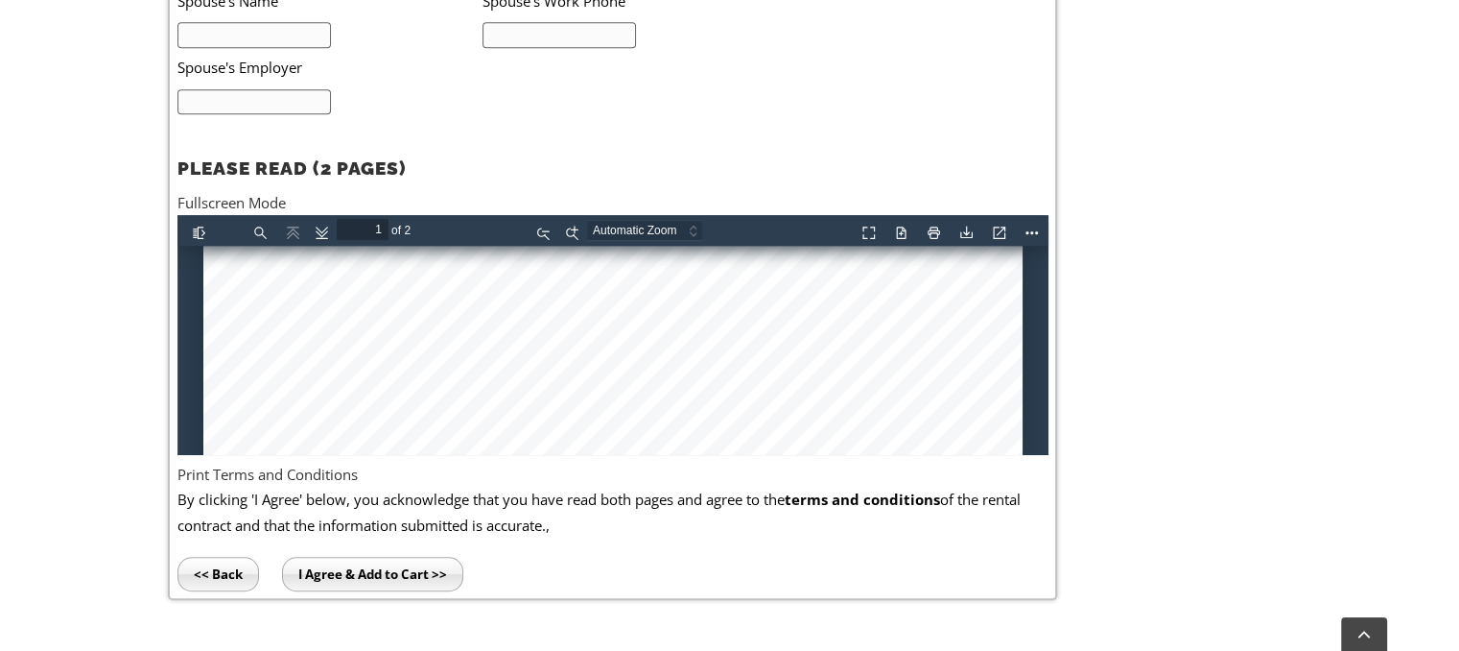
scroll to position [576, 0]
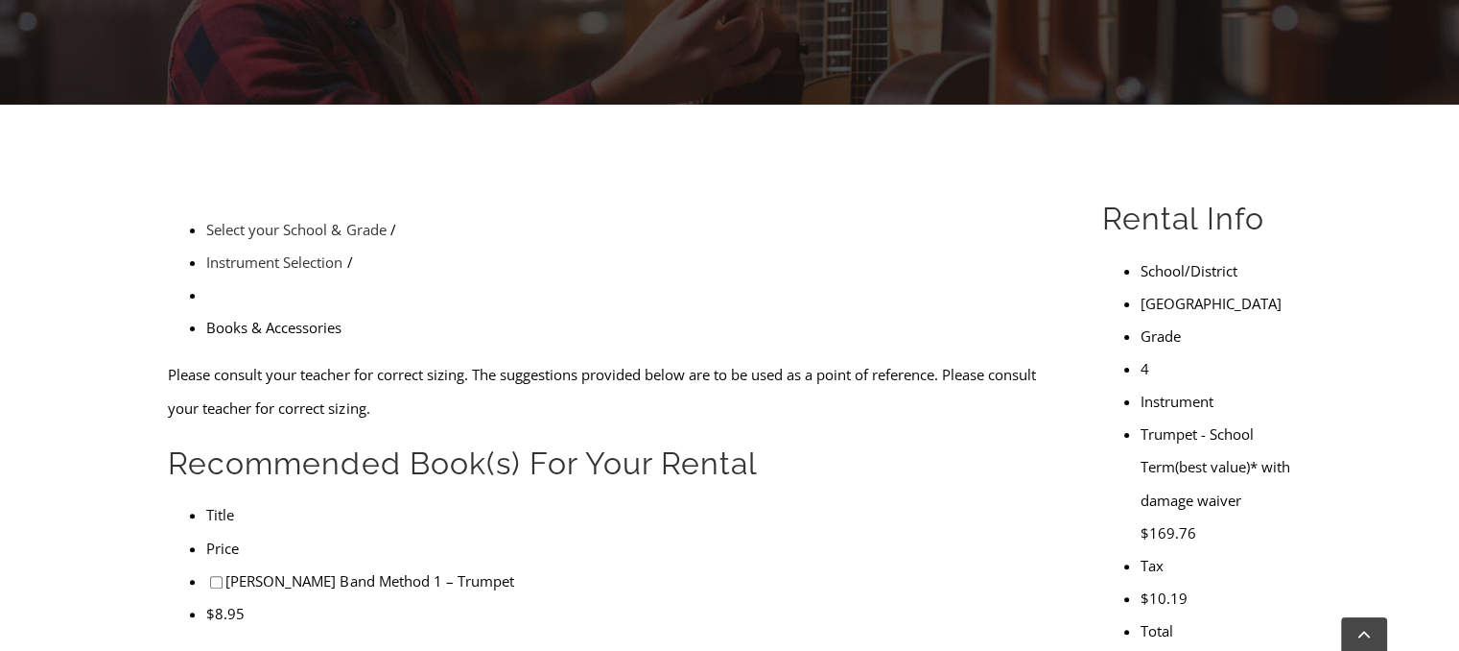
scroll to position [576, 0]
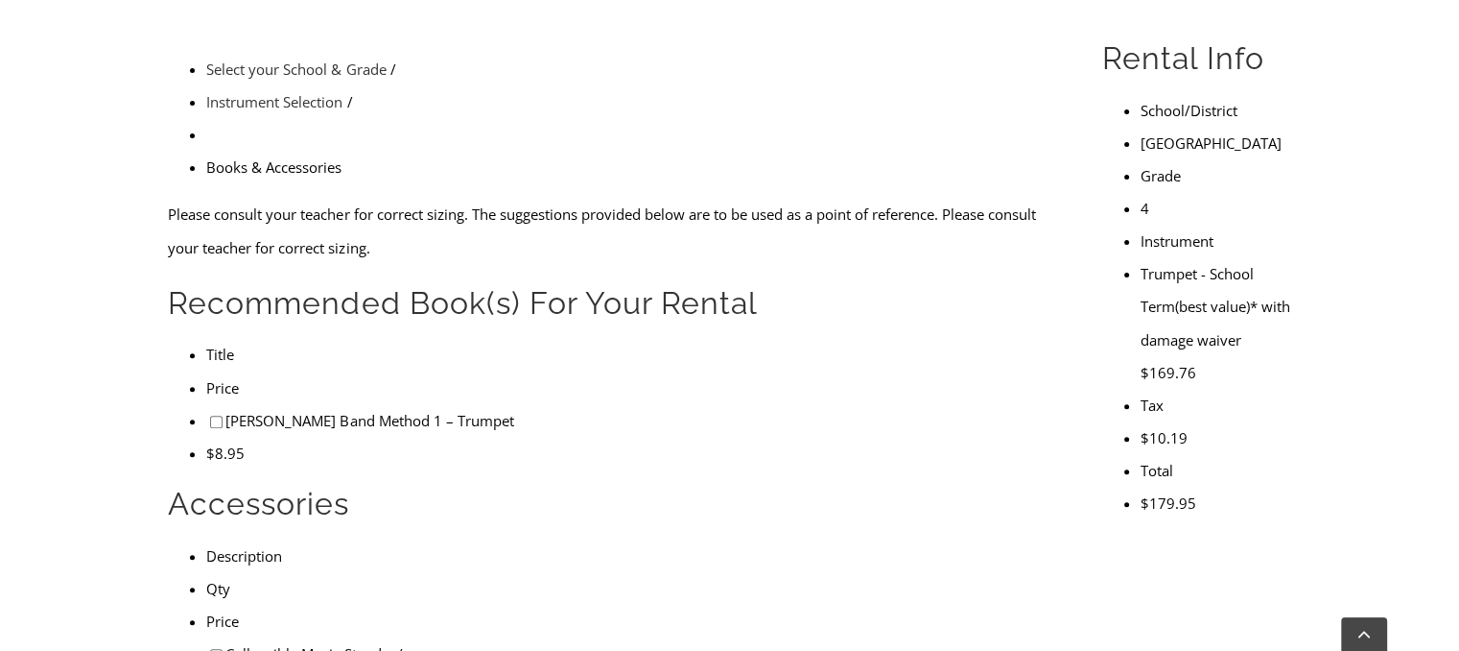
checkbox input"] "false"
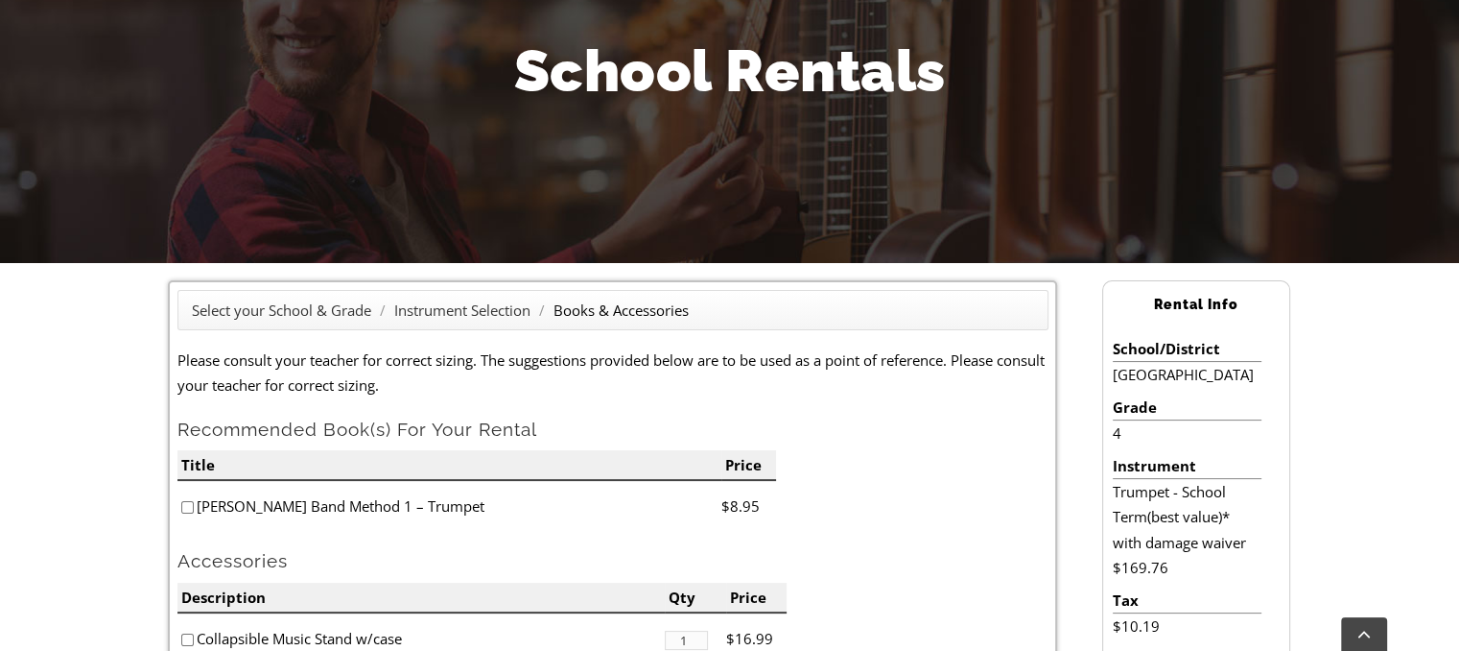
scroll to position [480, 0]
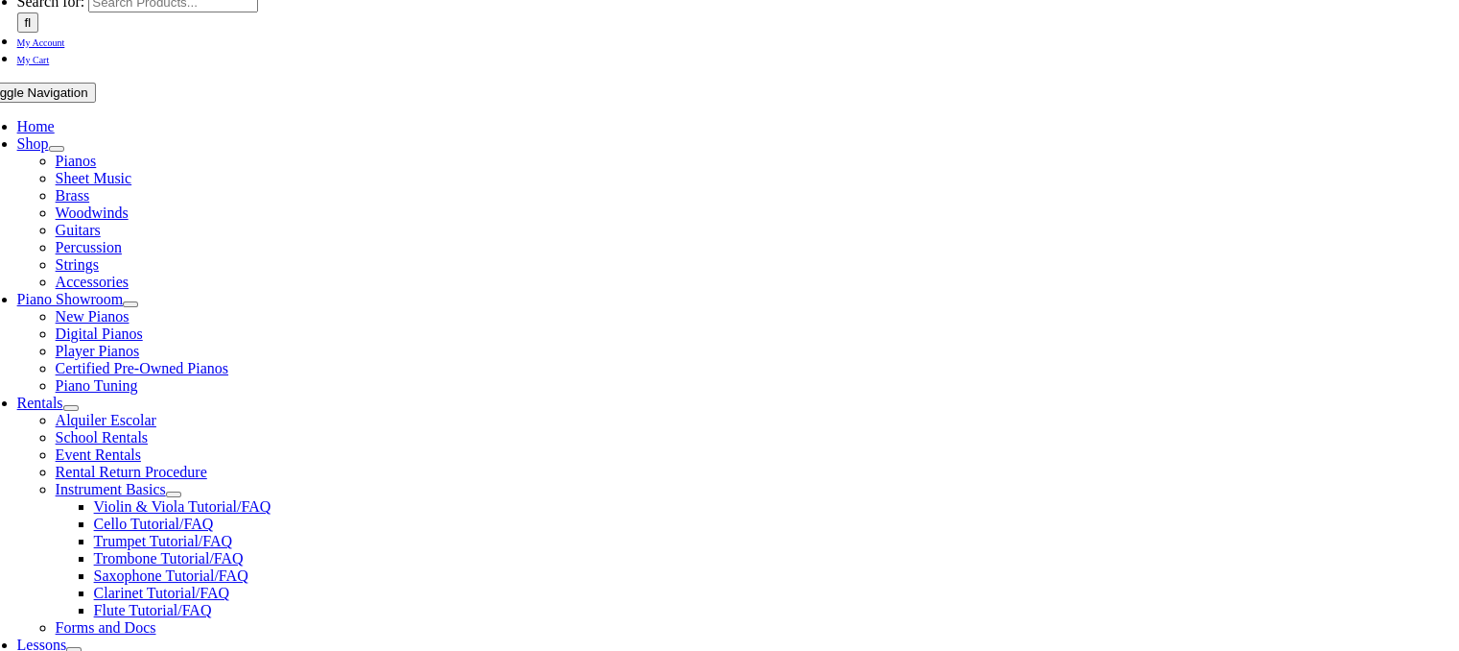
scroll to position [480, 0]
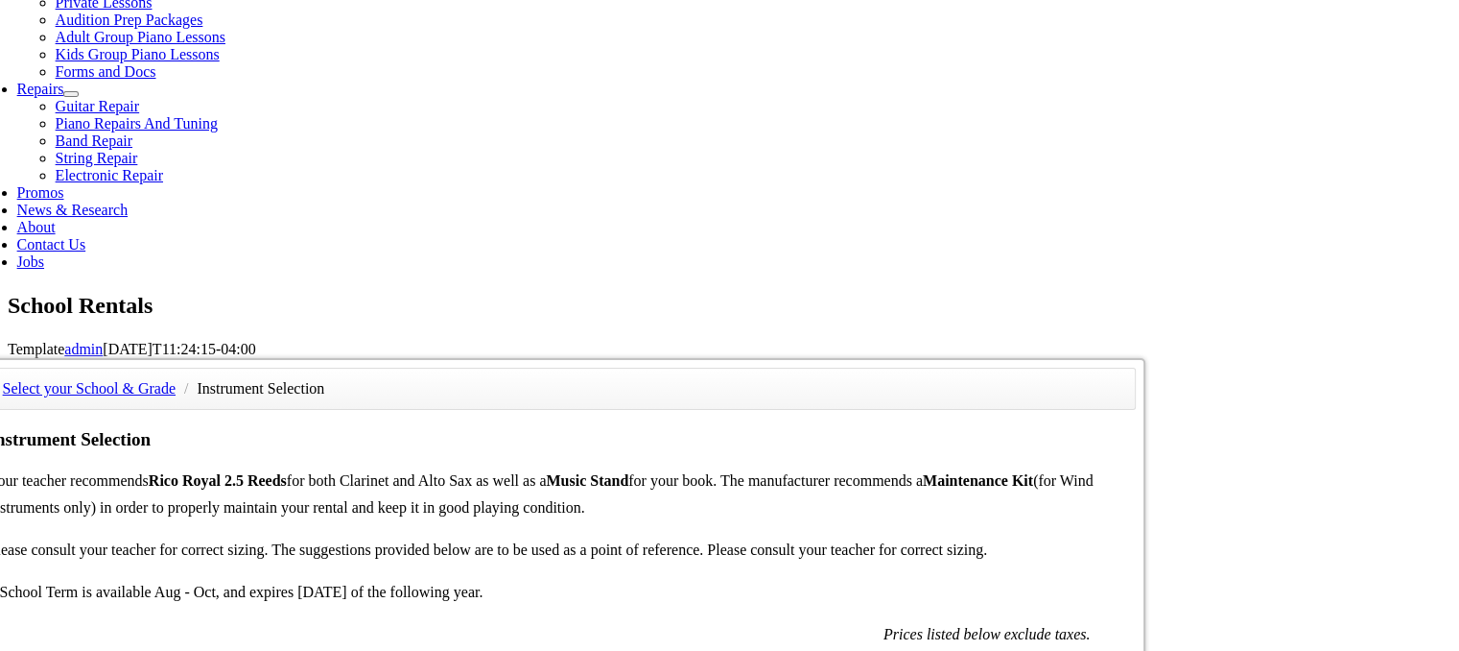
scroll to position [672, 0]
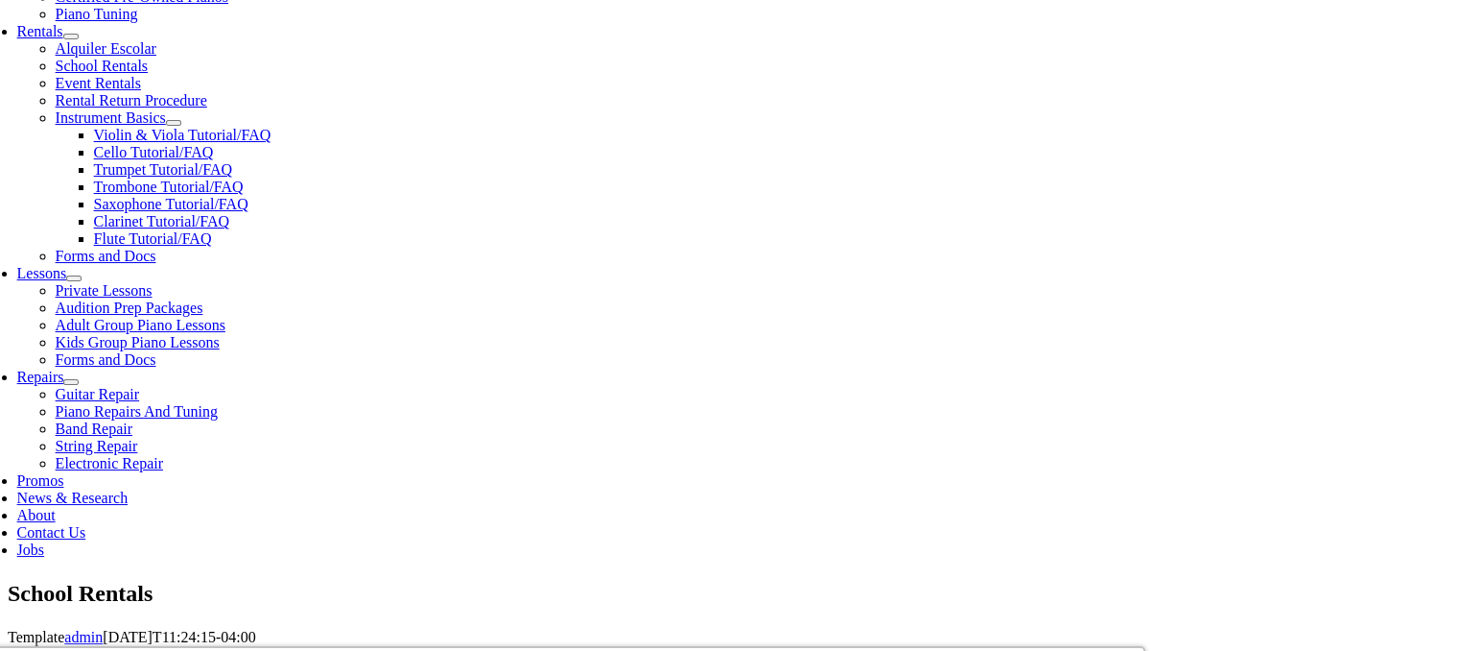
click at [1147, 646] on div "Select your School & Grade / Instrument Selection Instrument Selection Your tea…" at bounding box center [563, 646] width 1168 height 0
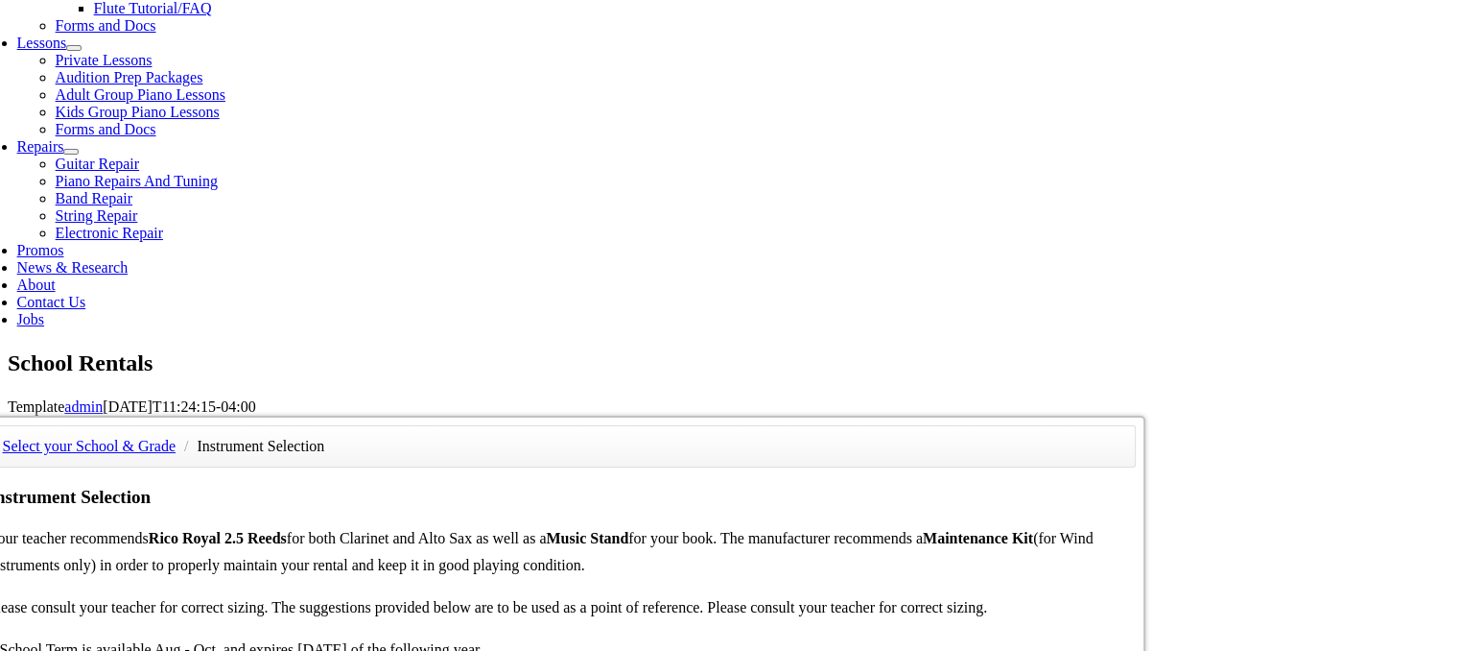
scroll to position [1055, 0]
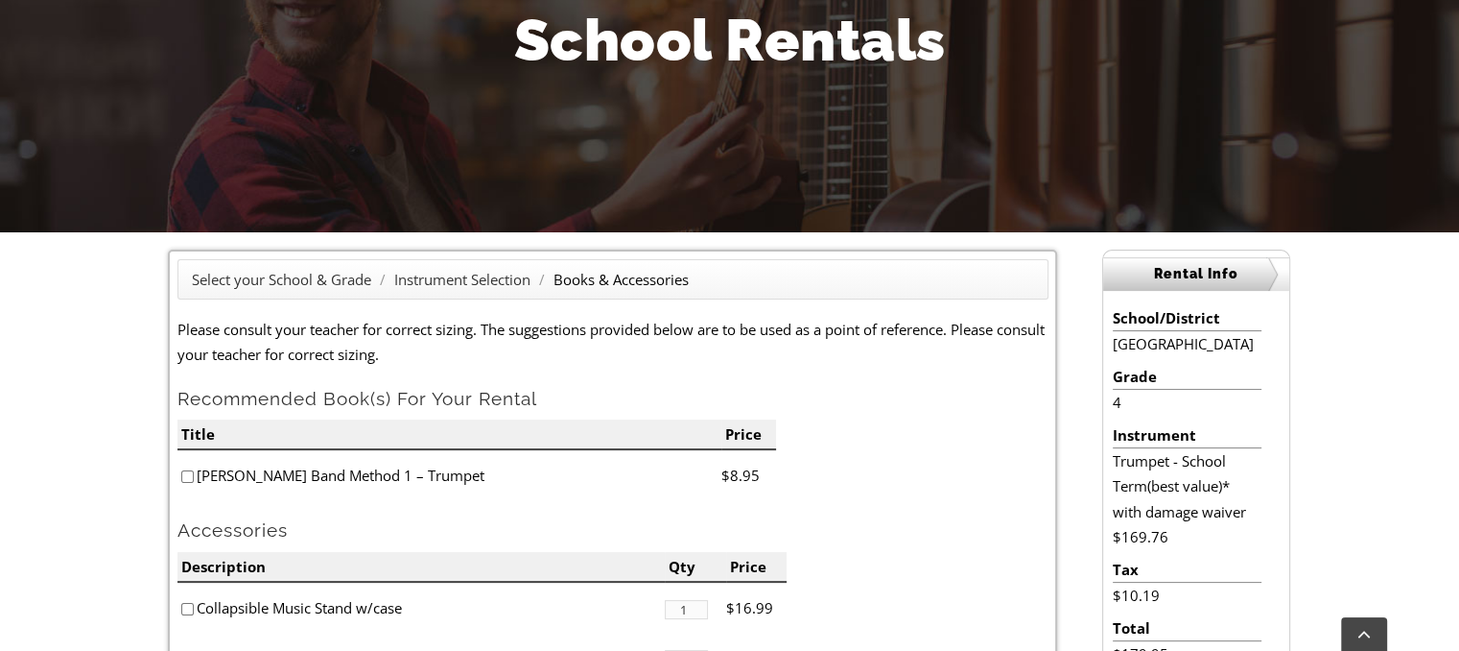
scroll to position [384, 0]
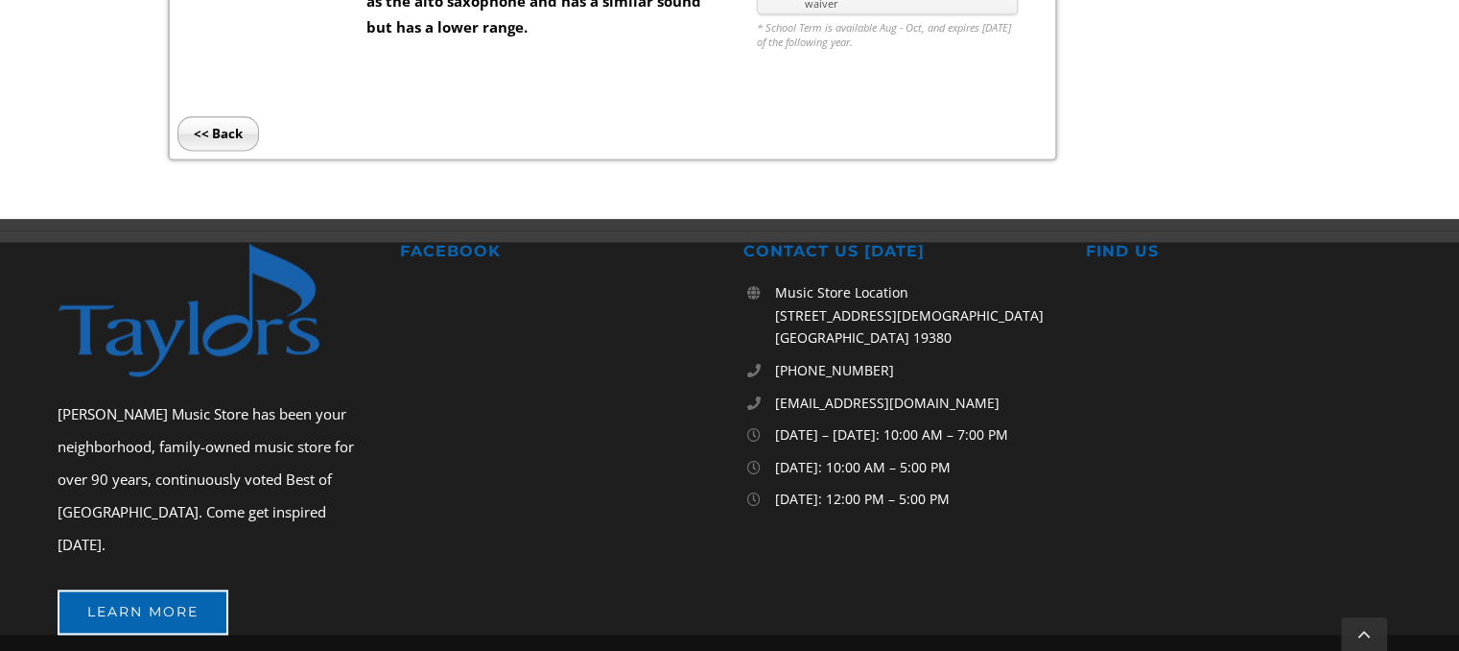
scroll to position [1055, 0]
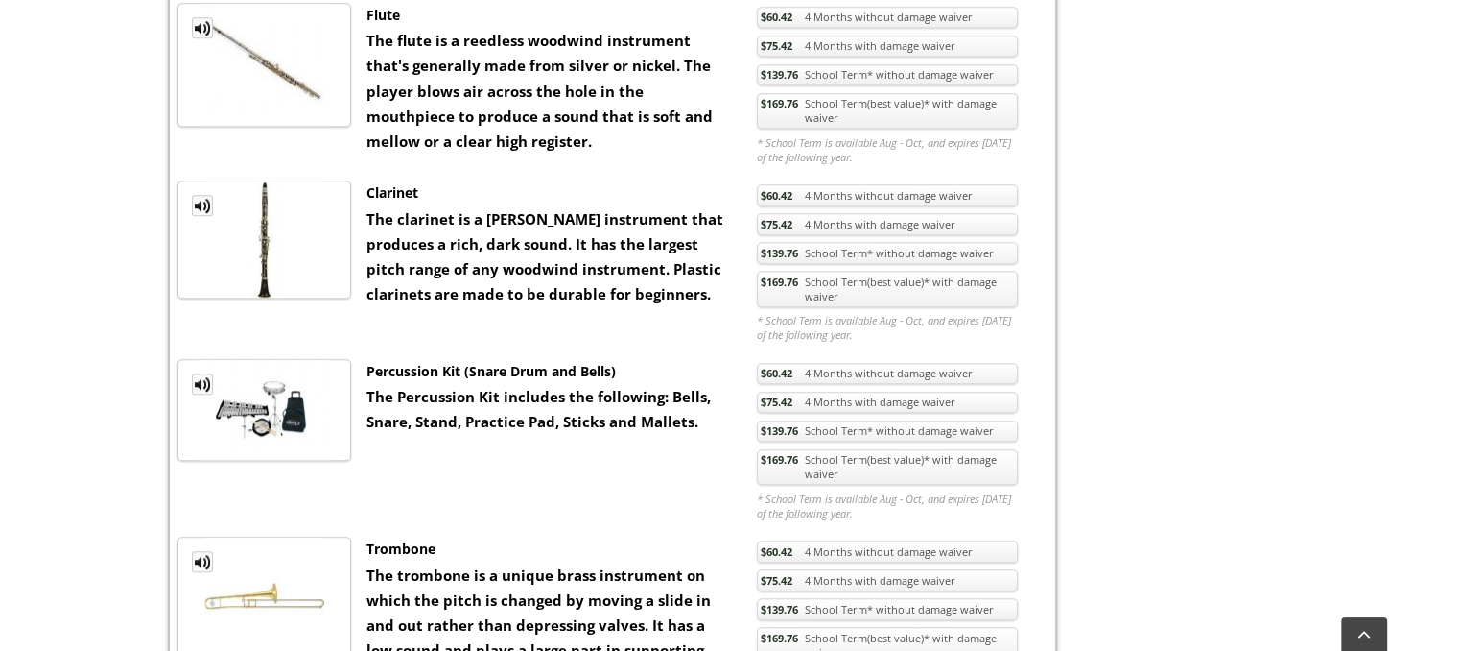
click at [828, 281] on link "$169.76 School Term(best value)* with damage waiver" at bounding box center [887, 289] width 261 height 36
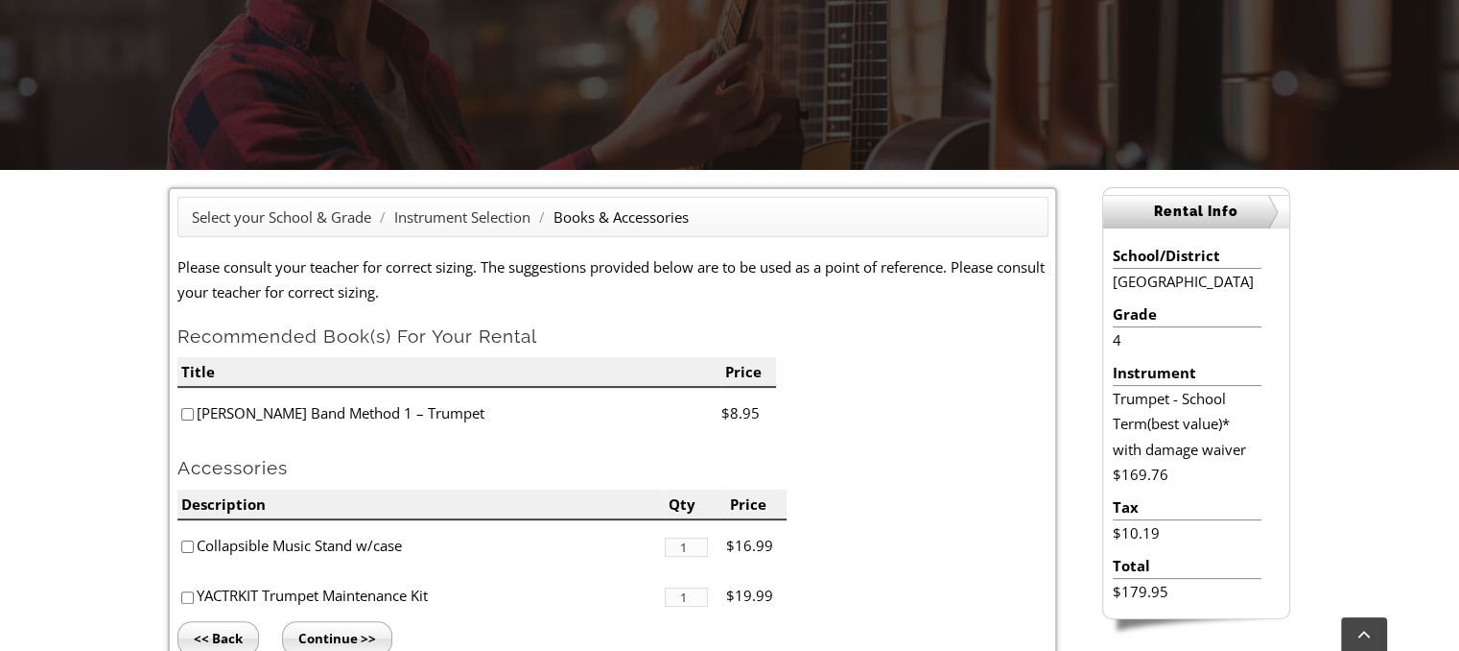
scroll to position [384, 0]
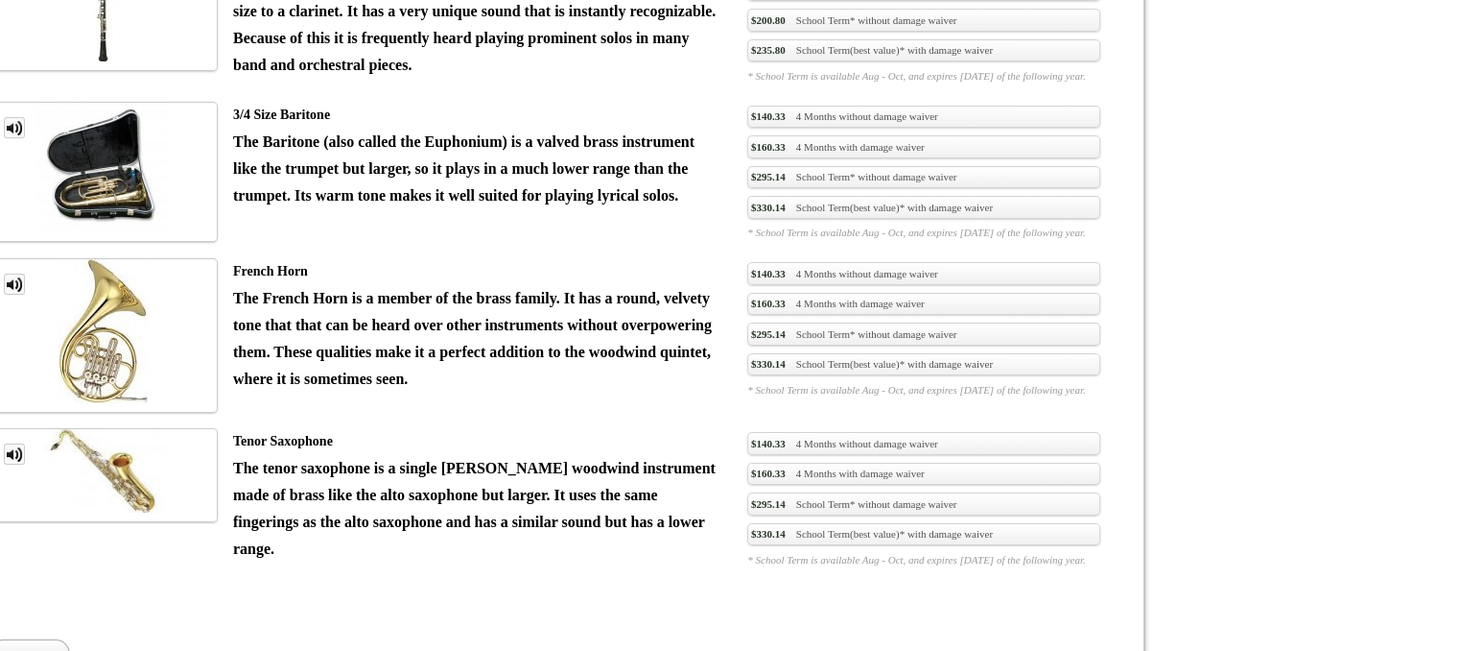
scroll to position [1055, 0]
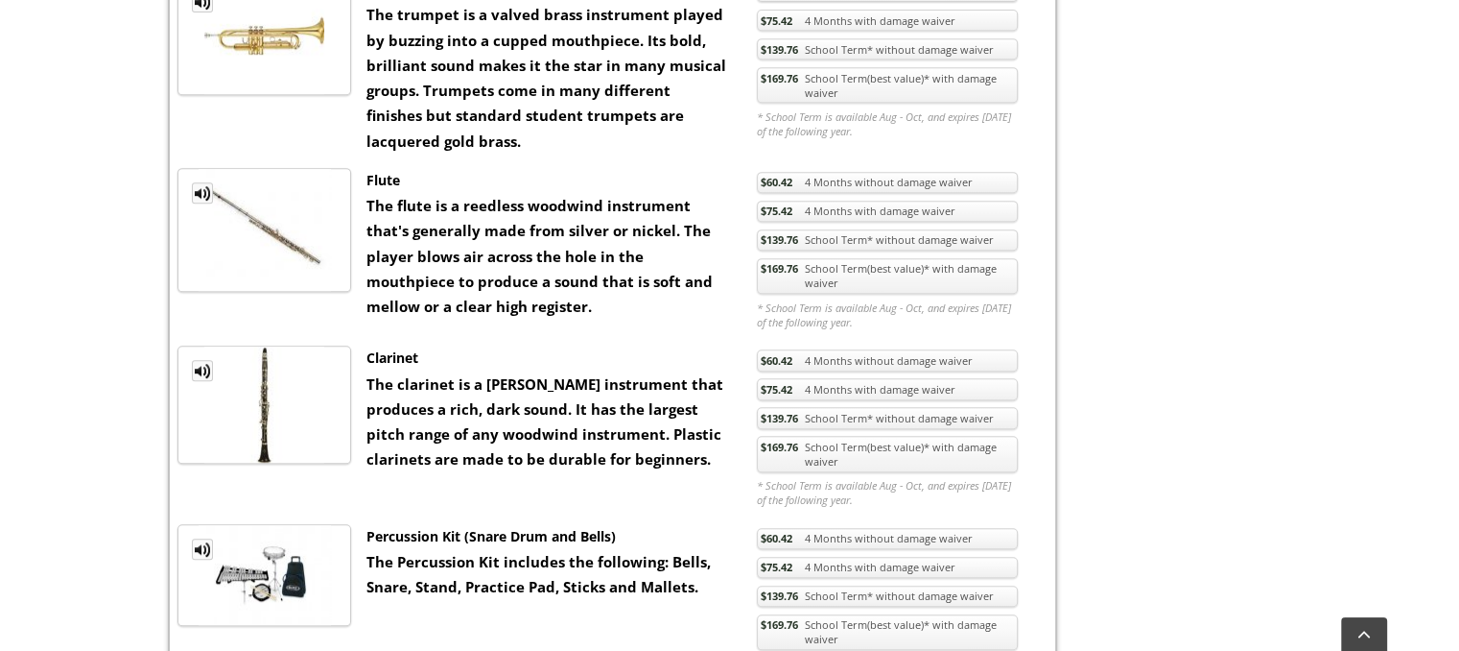
scroll to position [959, 0]
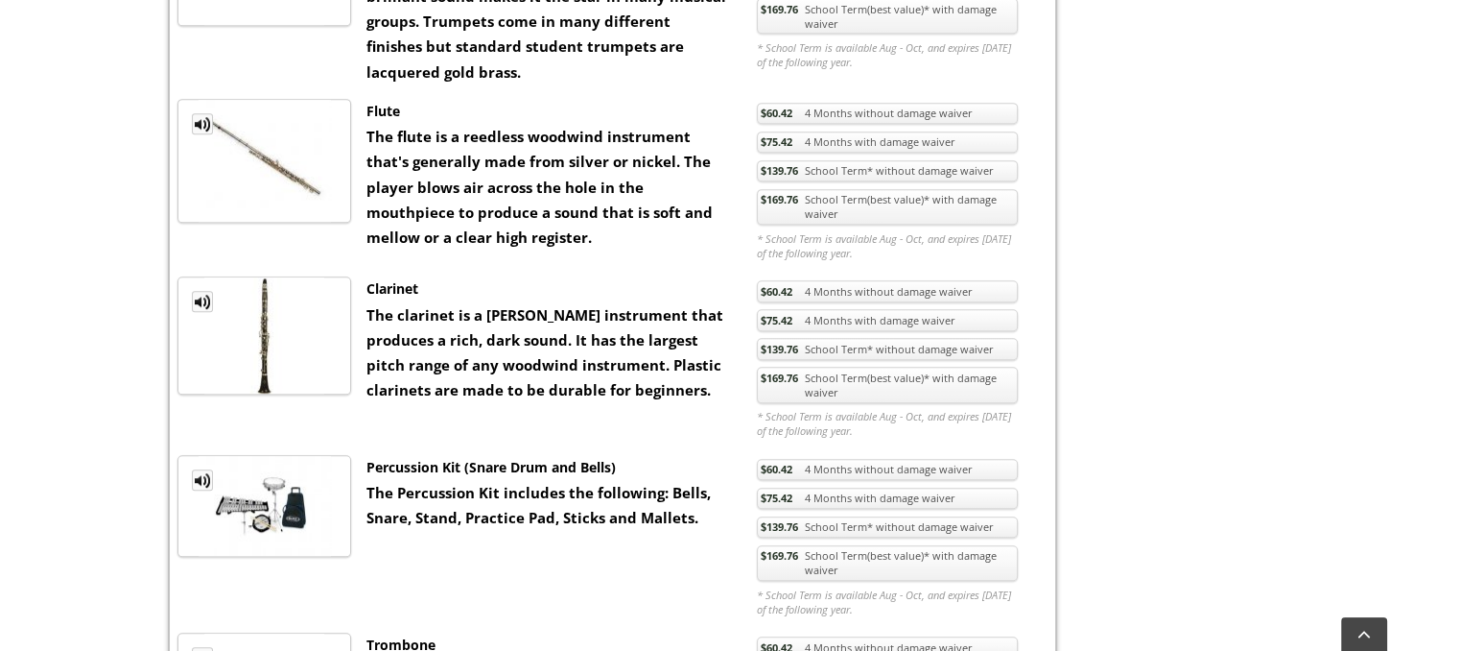
click at [821, 371] on link "$169.76 School Term(best value)* with damage waiver" at bounding box center [887, 385] width 261 height 36
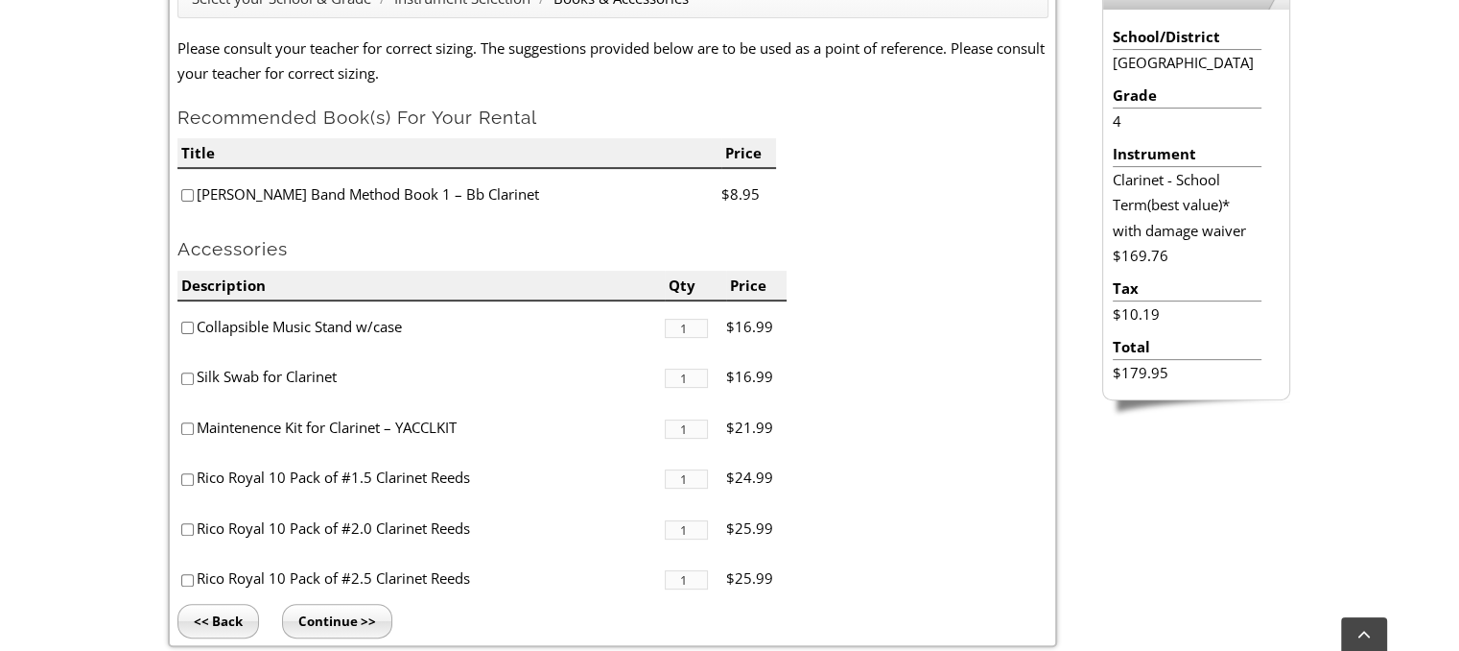
scroll to position [672, 0]
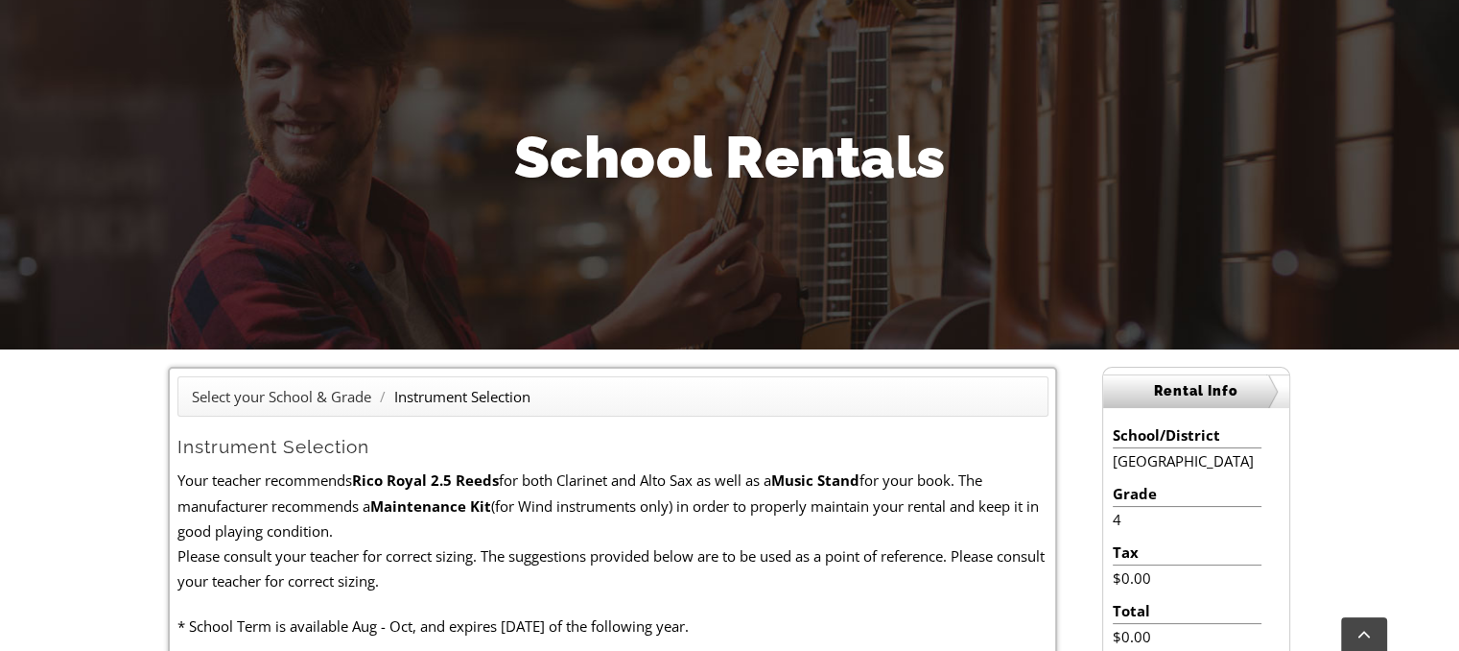
scroll to position [96, 0]
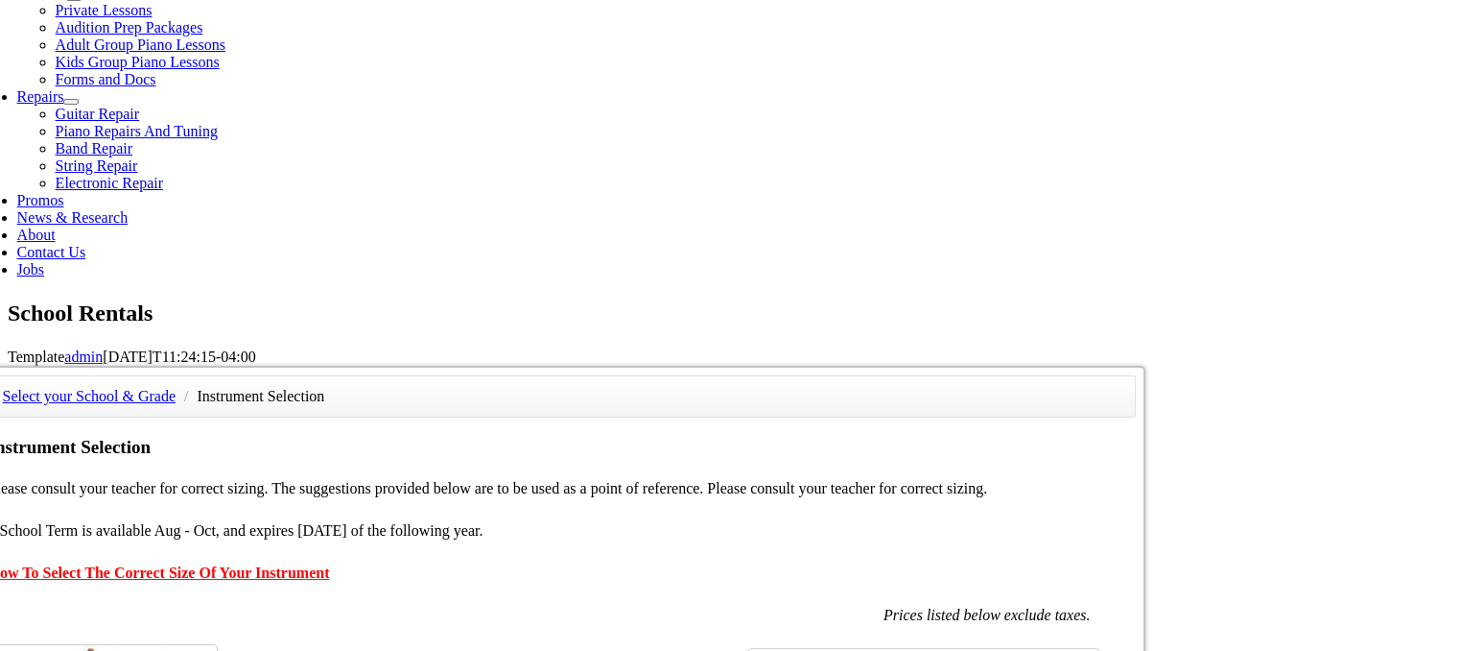
scroll to position [959, 0]
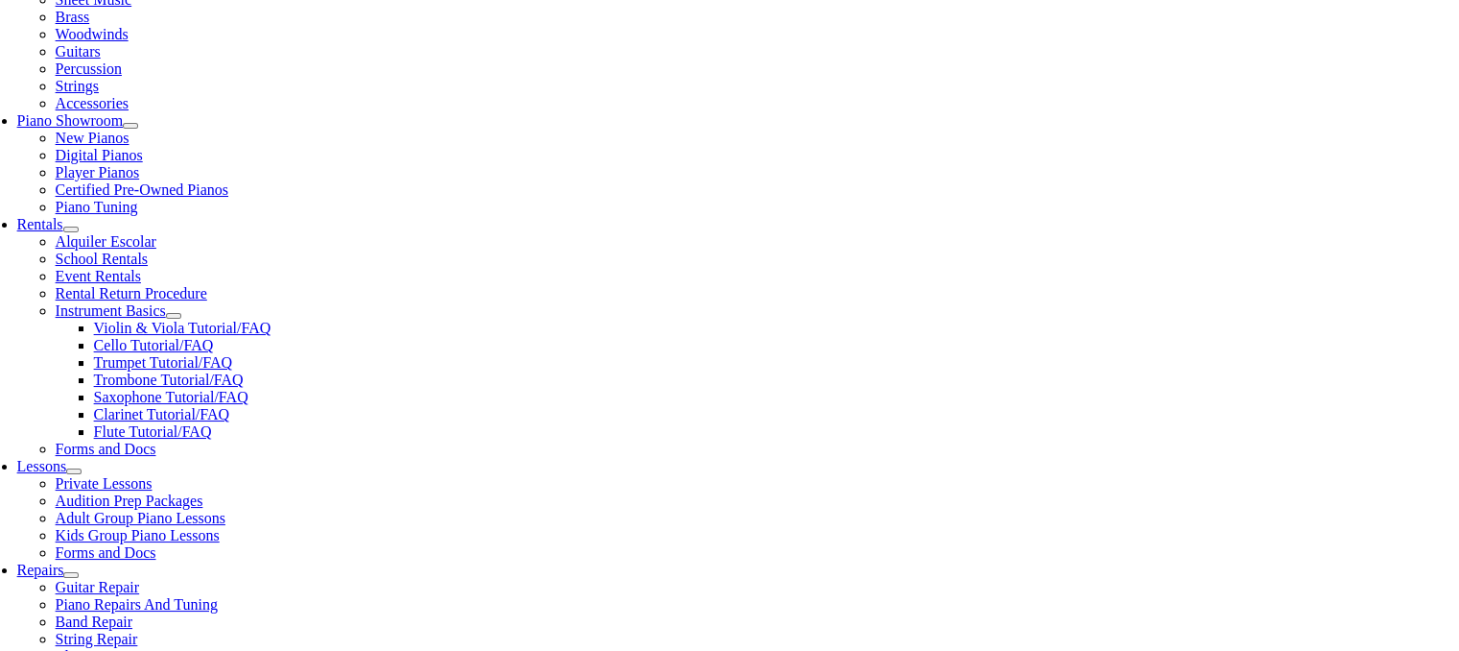
scroll to position [480, 0]
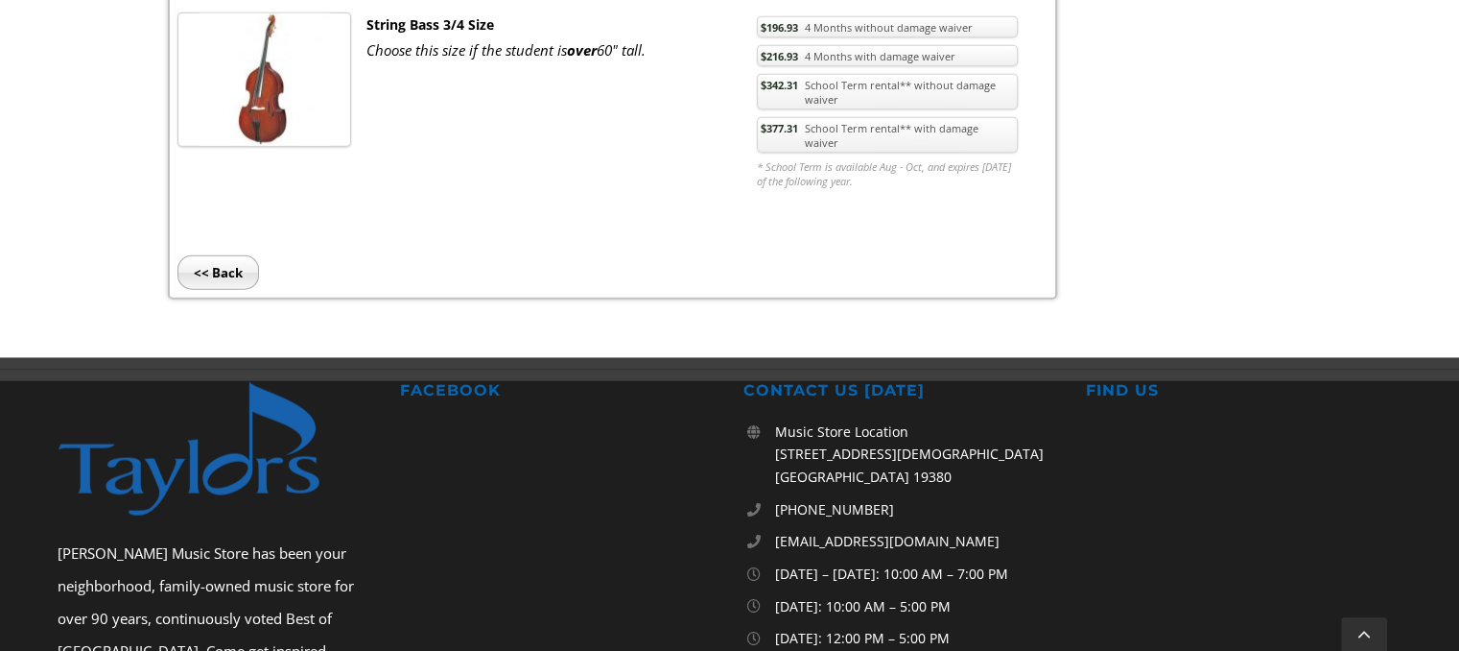
scroll to position [959, 0]
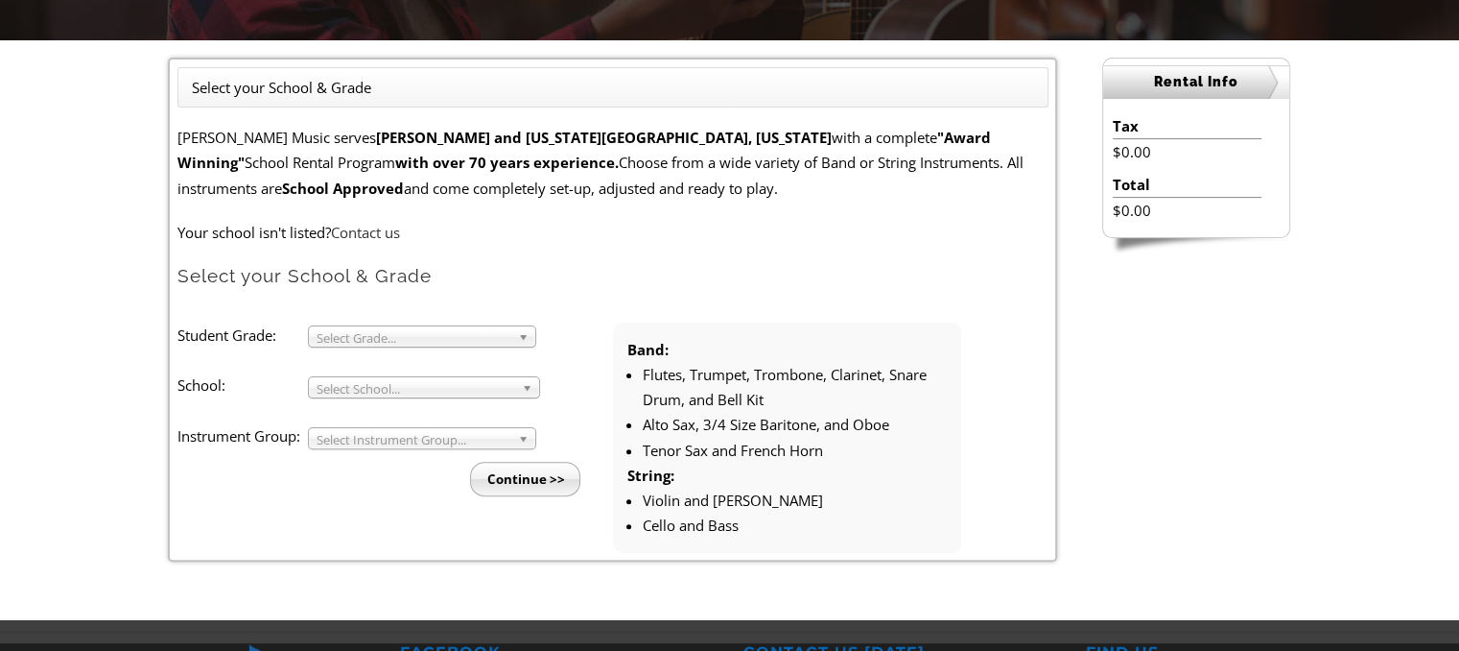
click at [405, 382] on span "Select School..." at bounding box center [416, 388] width 198 height 23
